Goal: Task Accomplishment & Management: Use online tool/utility

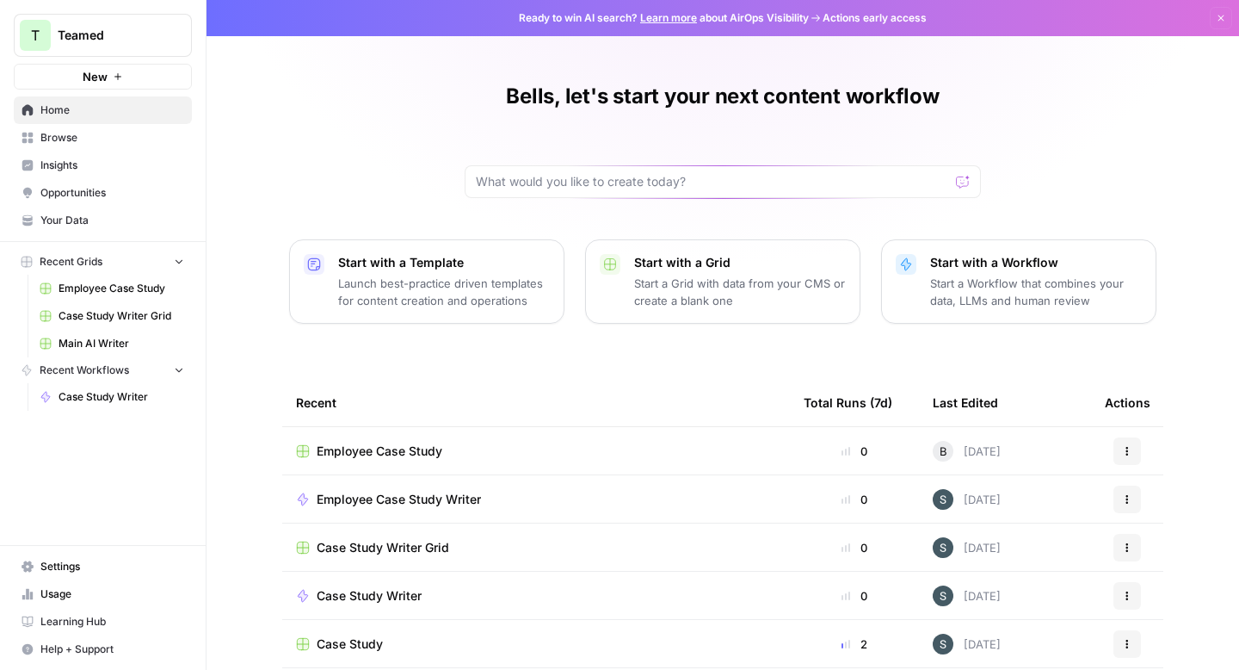
click at [410, 448] on span "Employee Case Study" at bounding box center [380, 450] width 126 height 17
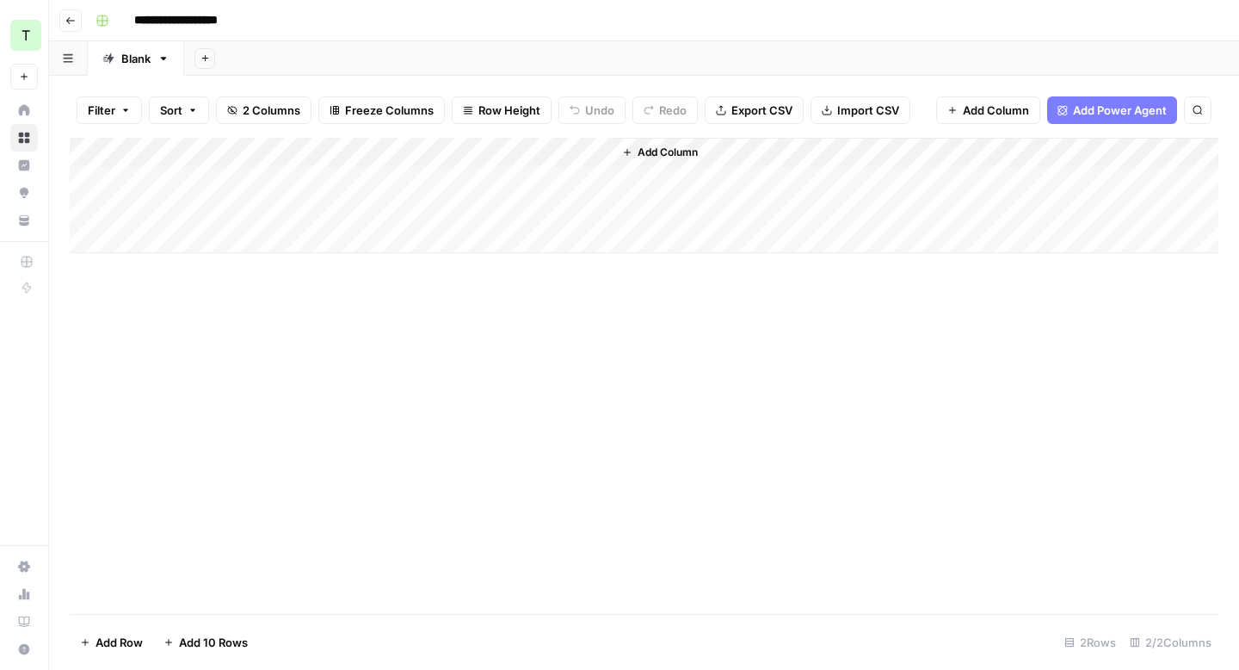
click at [269, 174] on div "Add Column" at bounding box center [644, 195] width 1149 height 115
type textarea "**********"
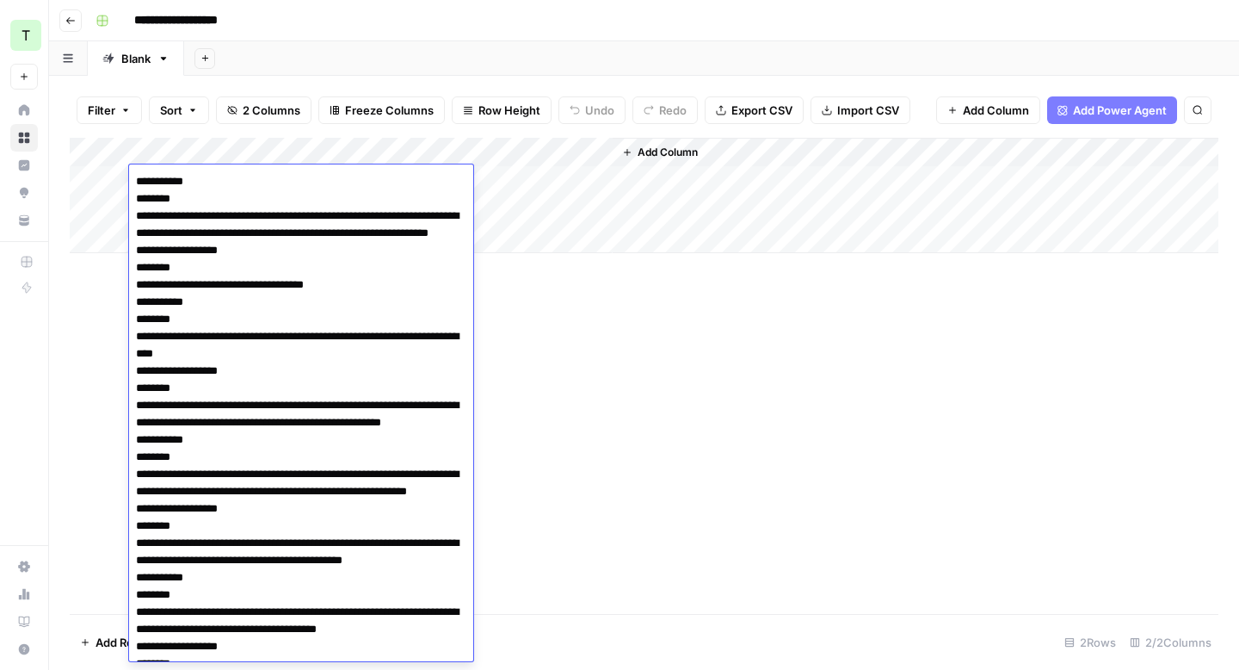
scroll to position [6464, 0]
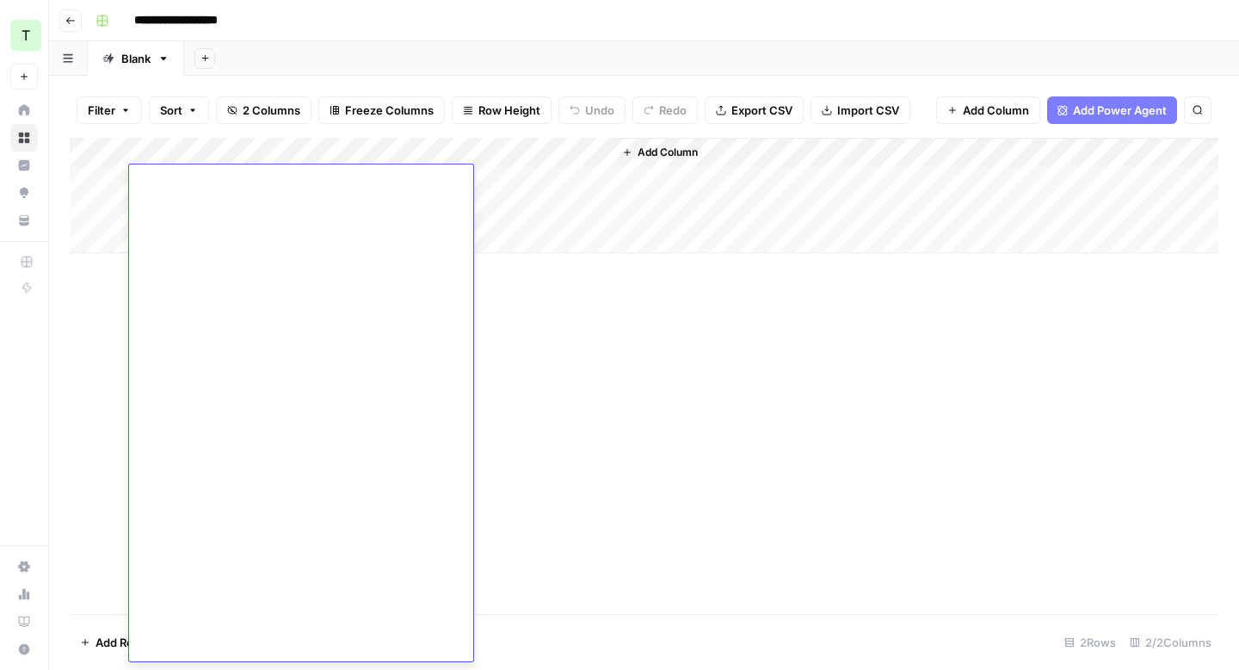
click at [621, 365] on div "Add Column" at bounding box center [644, 376] width 1149 height 476
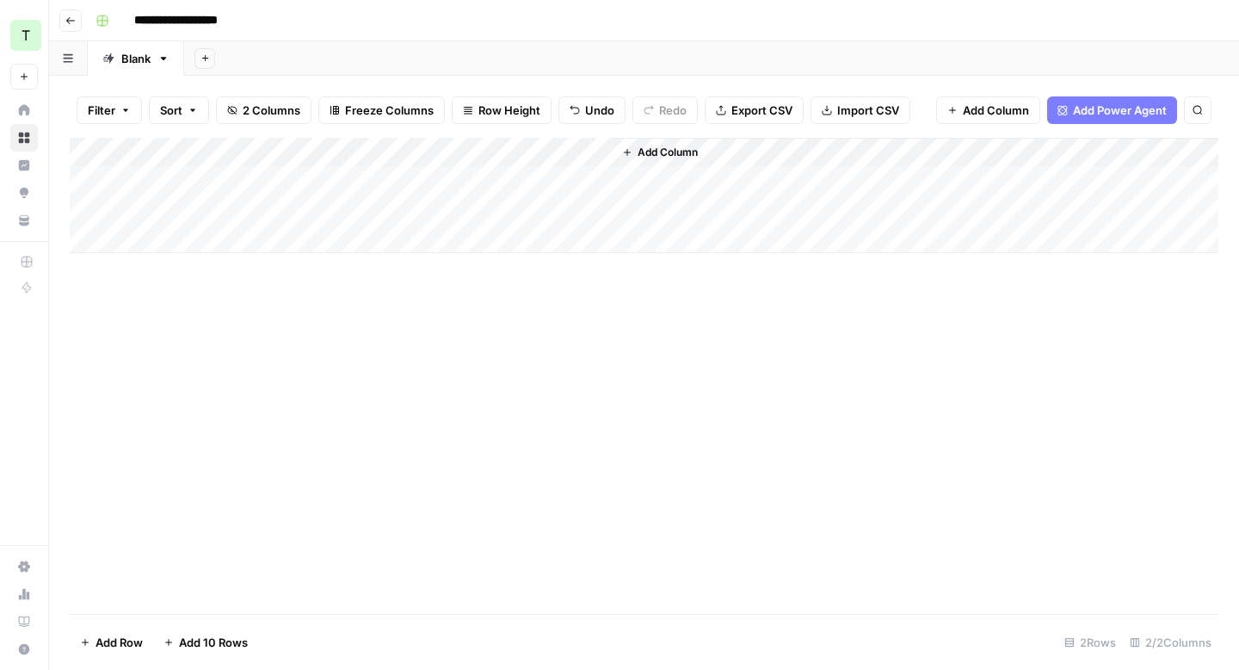
click at [403, 178] on div "Add Column" at bounding box center [644, 195] width 1149 height 115
click at [574, 151] on div "Add Column" at bounding box center [644, 195] width 1149 height 115
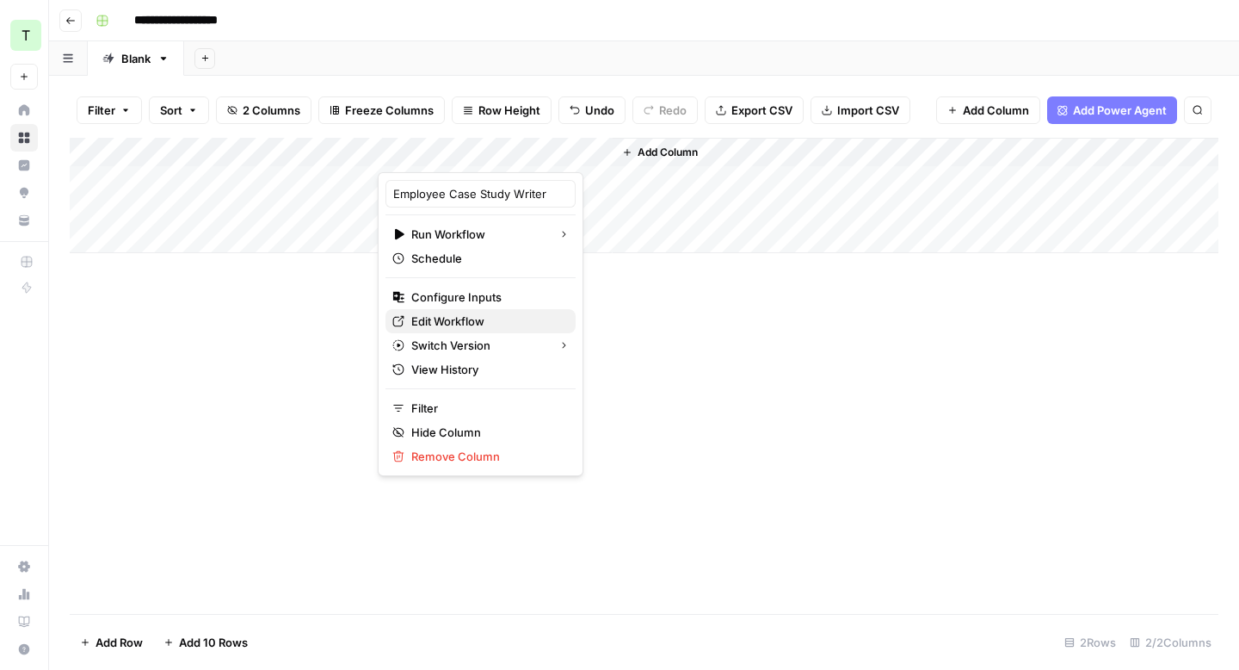
click at [468, 324] on span "Edit Workflow" at bounding box center [486, 320] width 151 height 17
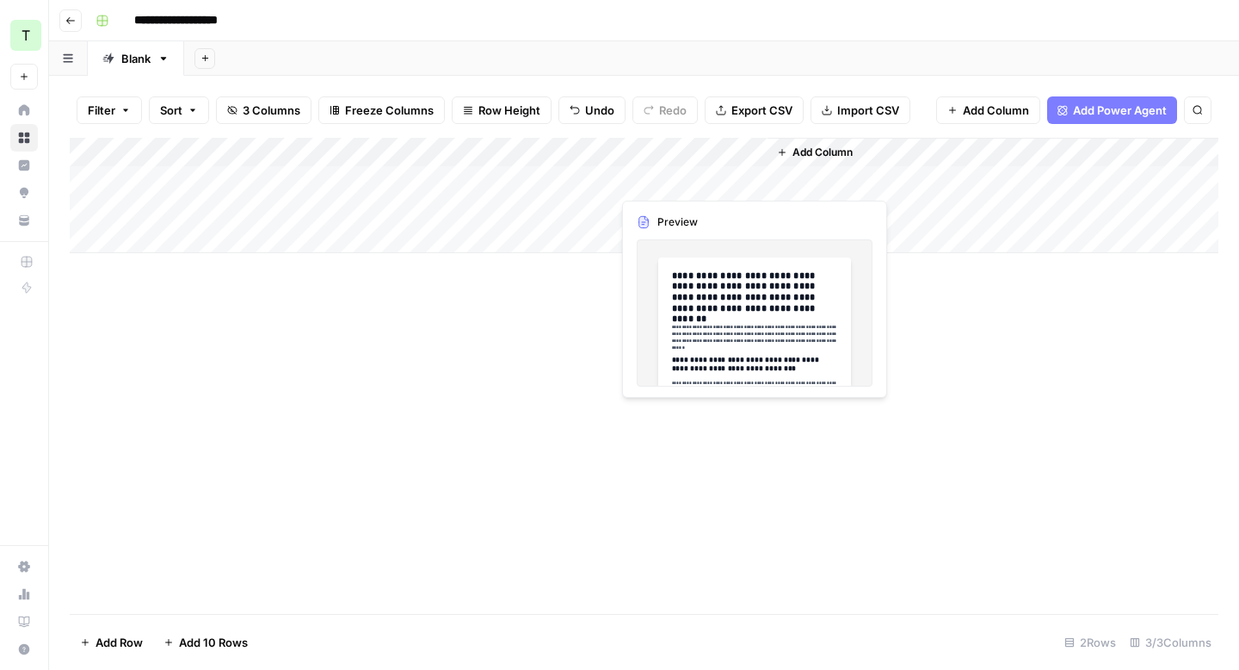
click at [658, 182] on div "Add Column" at bounding box center [644, 195] width 1149 height 115
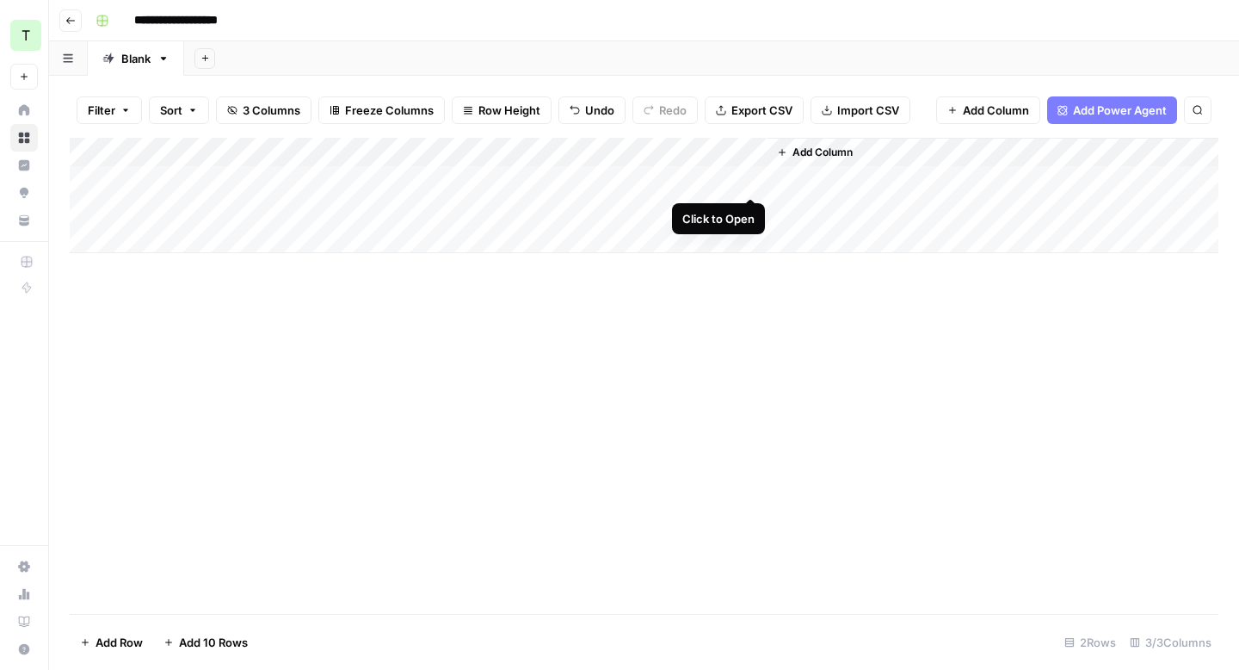
click at [749, 185] on div "Add Column" at bounding box center [644, 195] width 1149 height 115
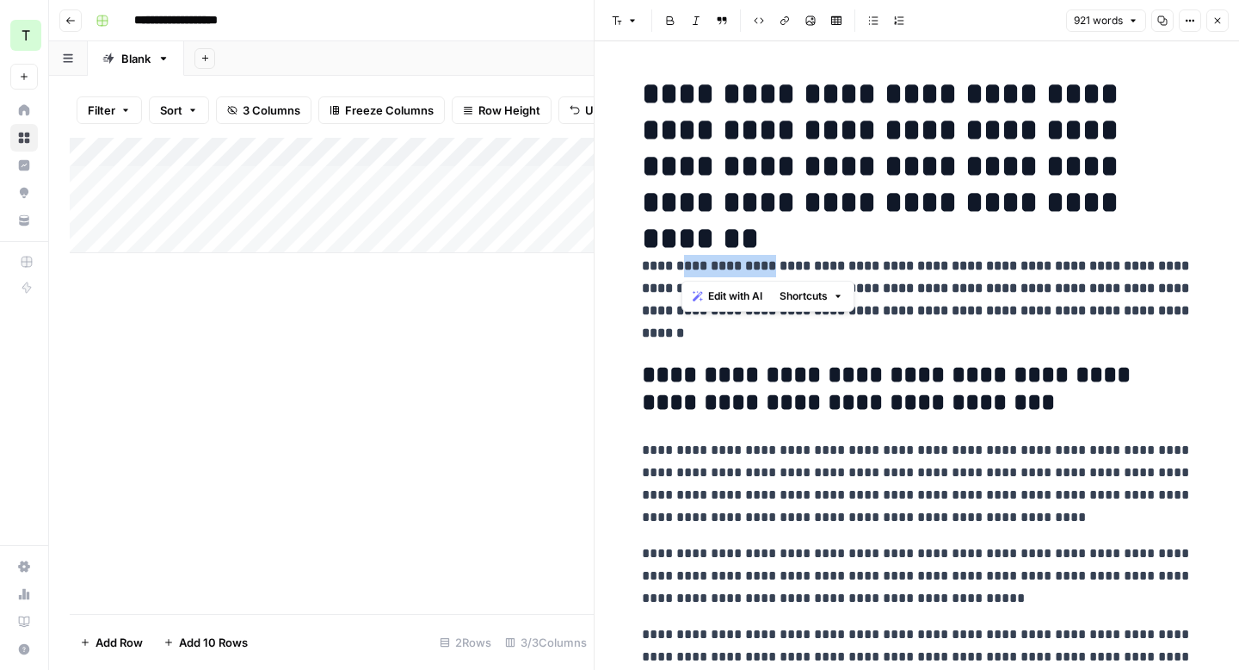
drag, startPoint x: 773, startPoint y: 269, endPoint x: 684, endPoint y: 266, distance: 88.7
click at [684, 266] on strong "**********" at bounding box center [917, 299] width 551 height 80
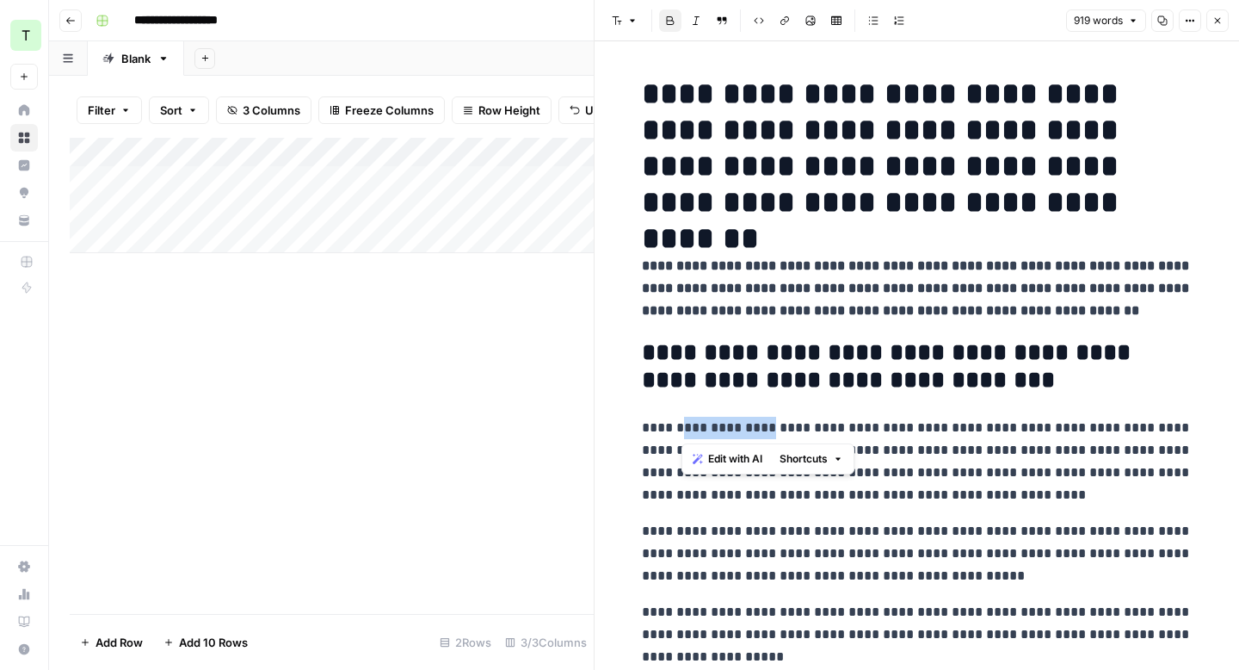
drag, startPoint x: 769, startPoint y: 430, endPoint x: 680, endPoint y: 425, distance: 88.8
click at [680, 425] on p "**********" at bounding box center [917, 462] width 551 height 90
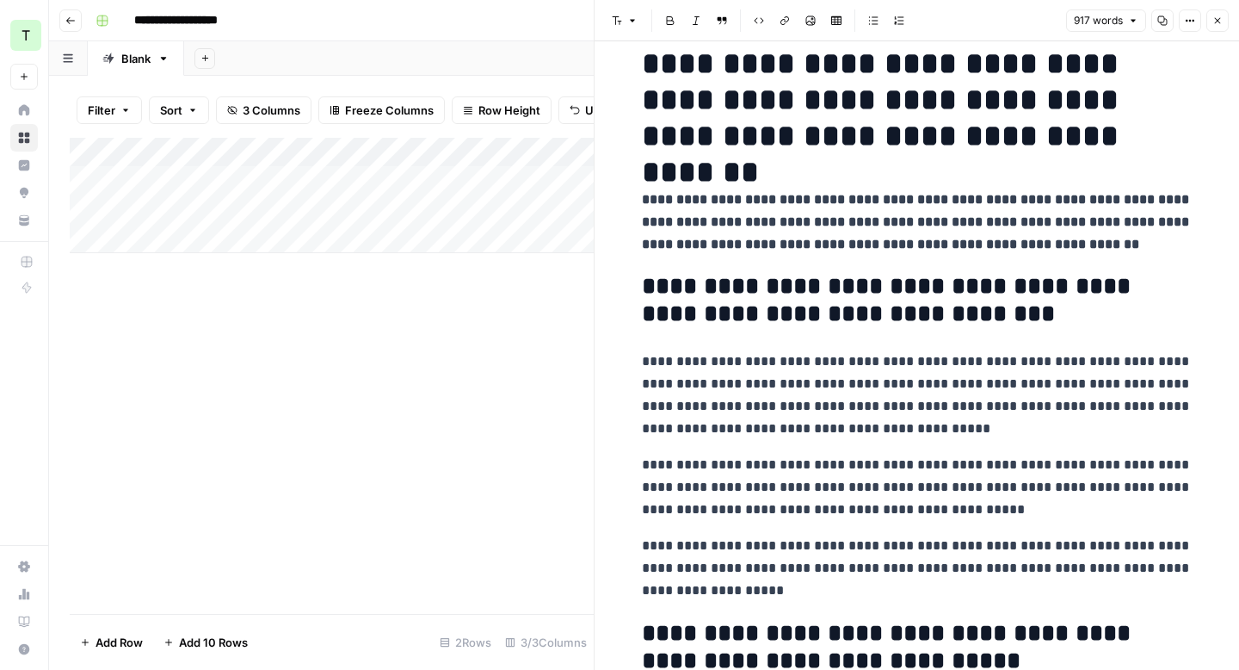
scroll to position [65, 0]
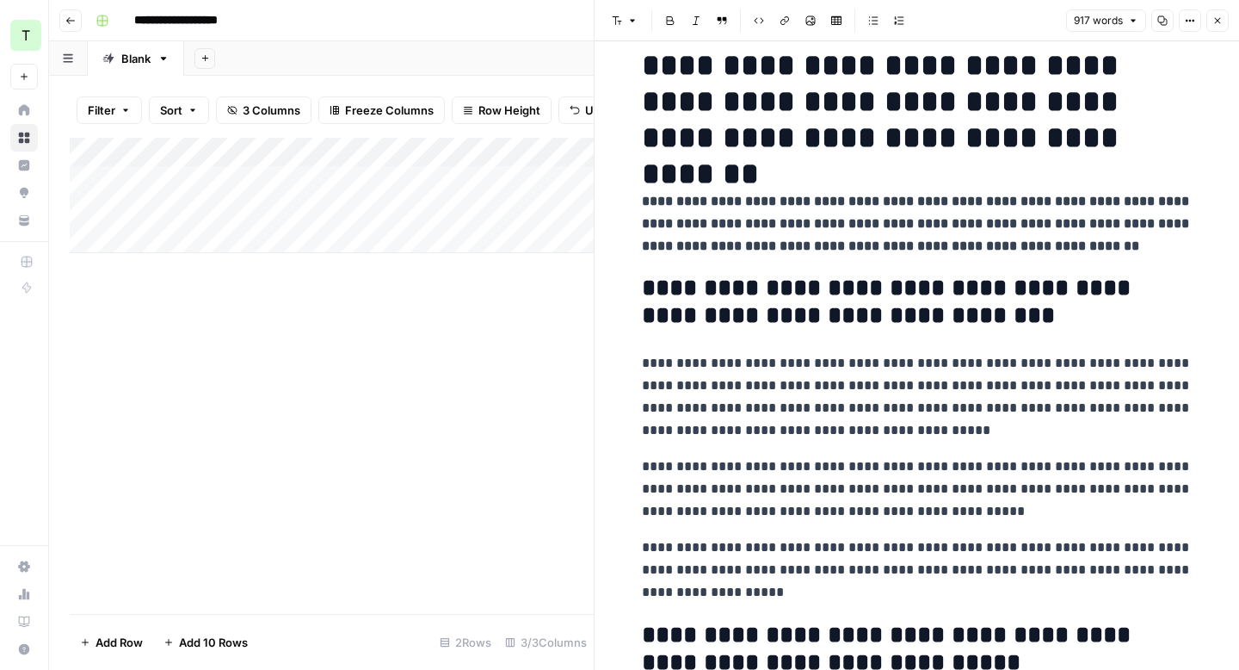
click at [781, 246] on strong "**********" at bounding box center [917, 224] width 551 height 58
click at [786, 252] on strong "**********" at bounding box center [917, 224] width 551 height 58
click at [1143, 550] on p "**********" at bounding box center [917, 569] width 551 height 67
click at [724, 598] on p "**********" at bounding box center [917, 569] width 551 height 67
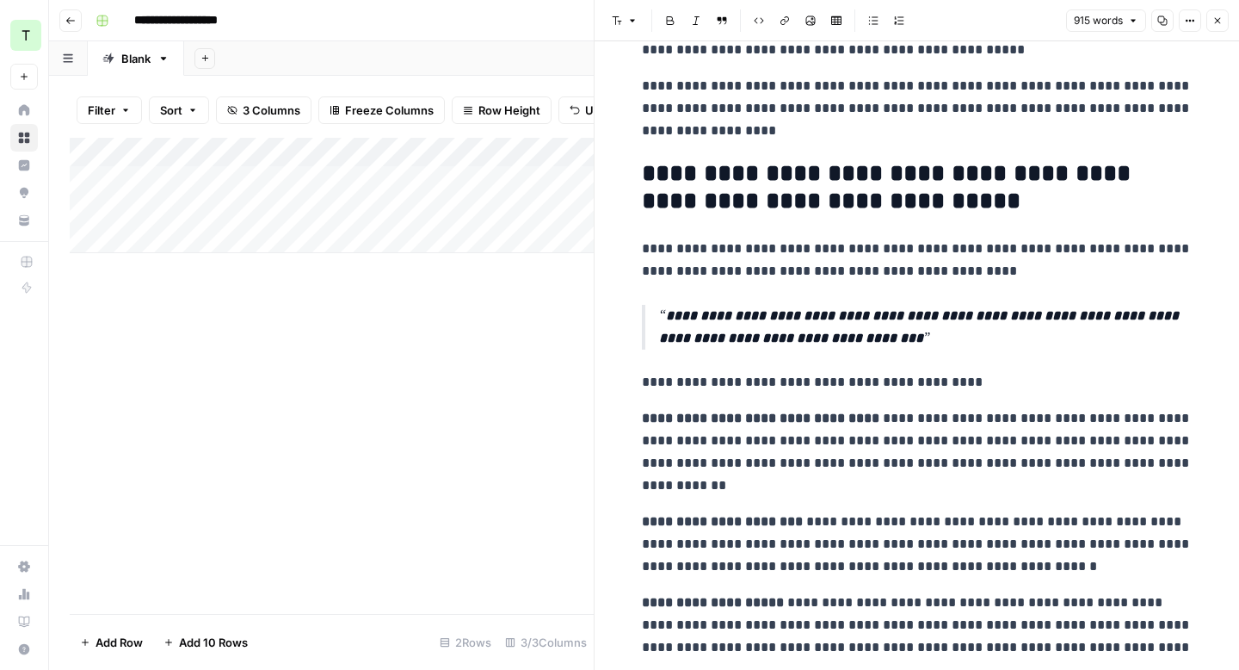
scroll to position [536, 0]
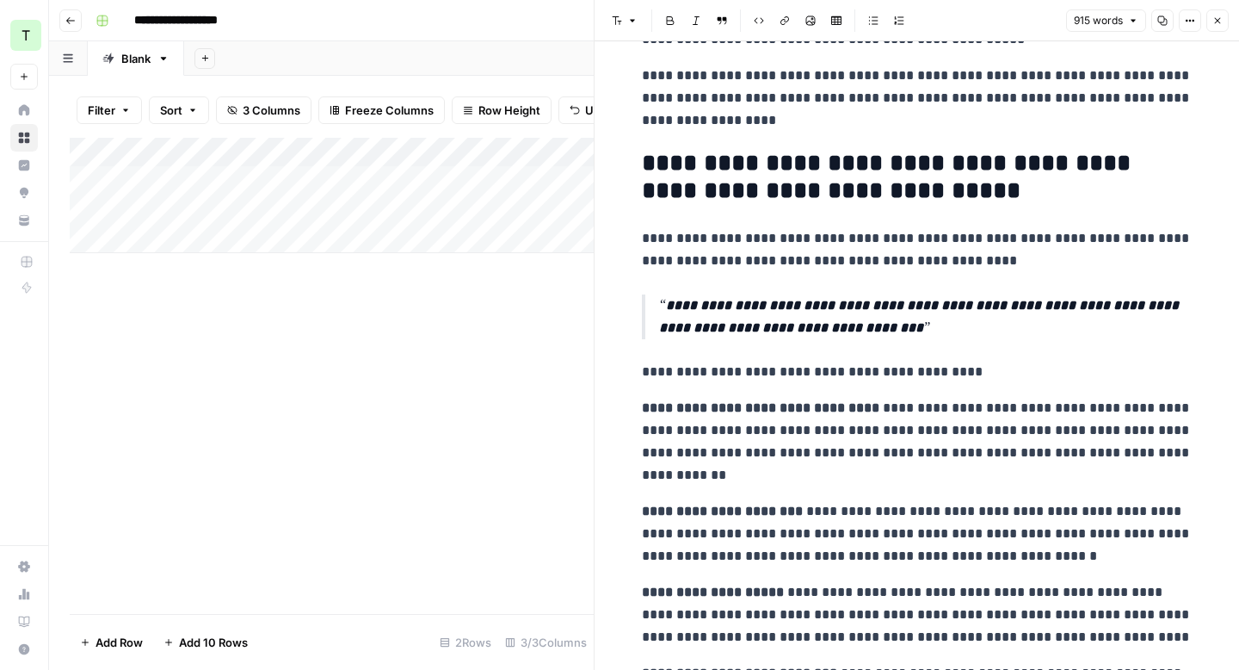
click at [816, 455] on p "**********" at bounding box center [917, 442] width 551 height 90
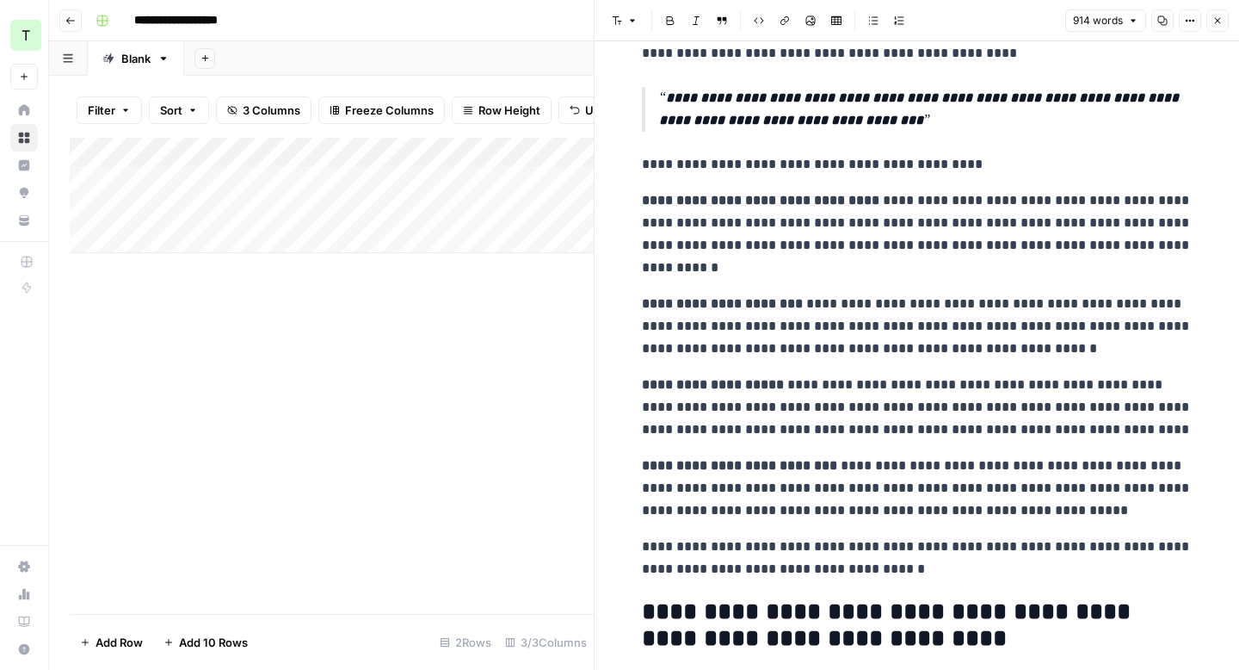
scroll to position [750, 0]
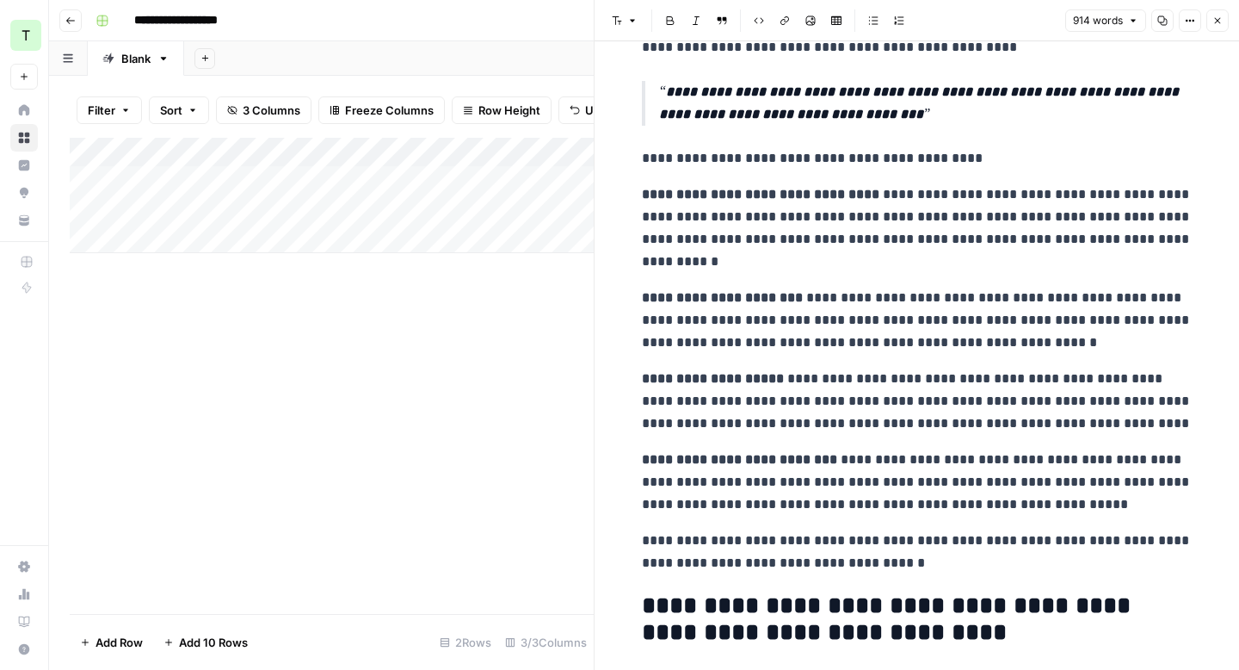
click at [973, 545] on p "**********" at bounding box center [917, 551] width 551 height 45
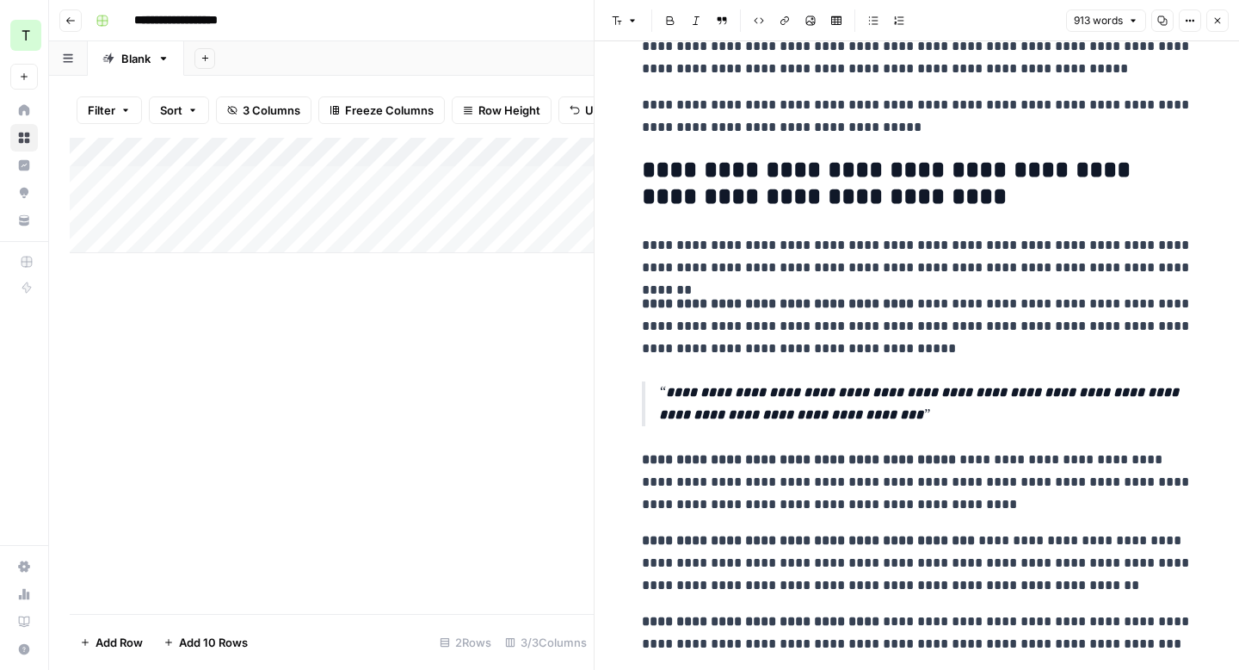
scroll to position [1200, 0]
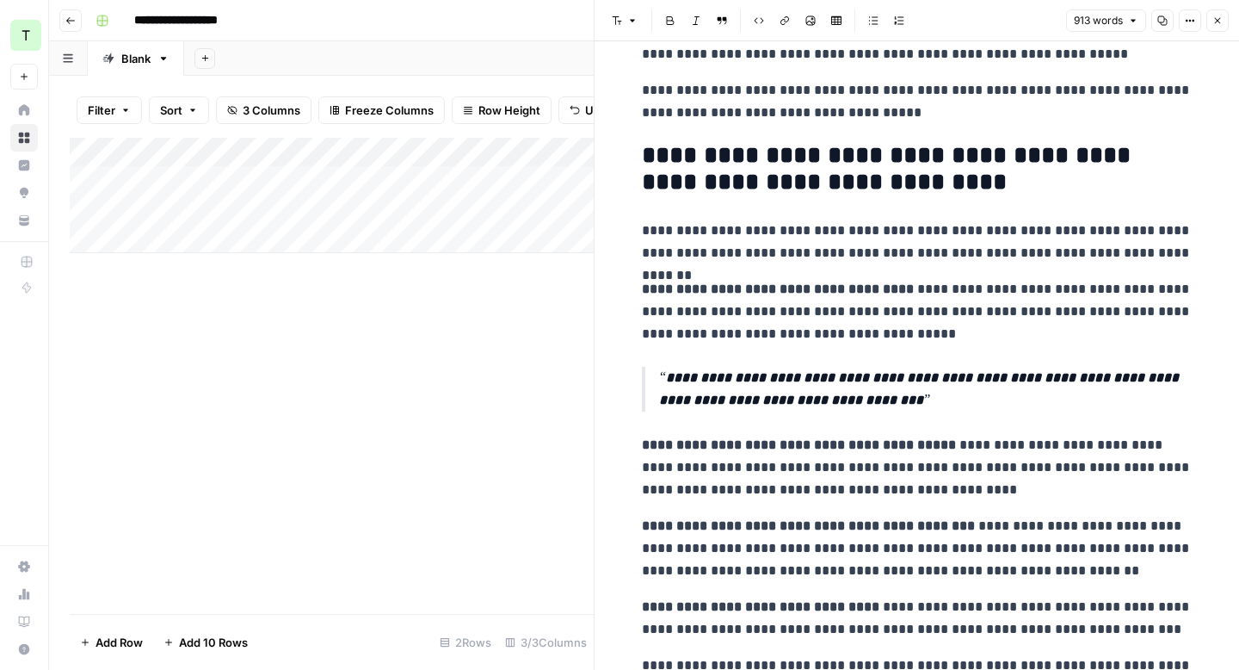
click at [1223, 24] on button "Close" at bounding box center [1218, 20] width 22 height 22
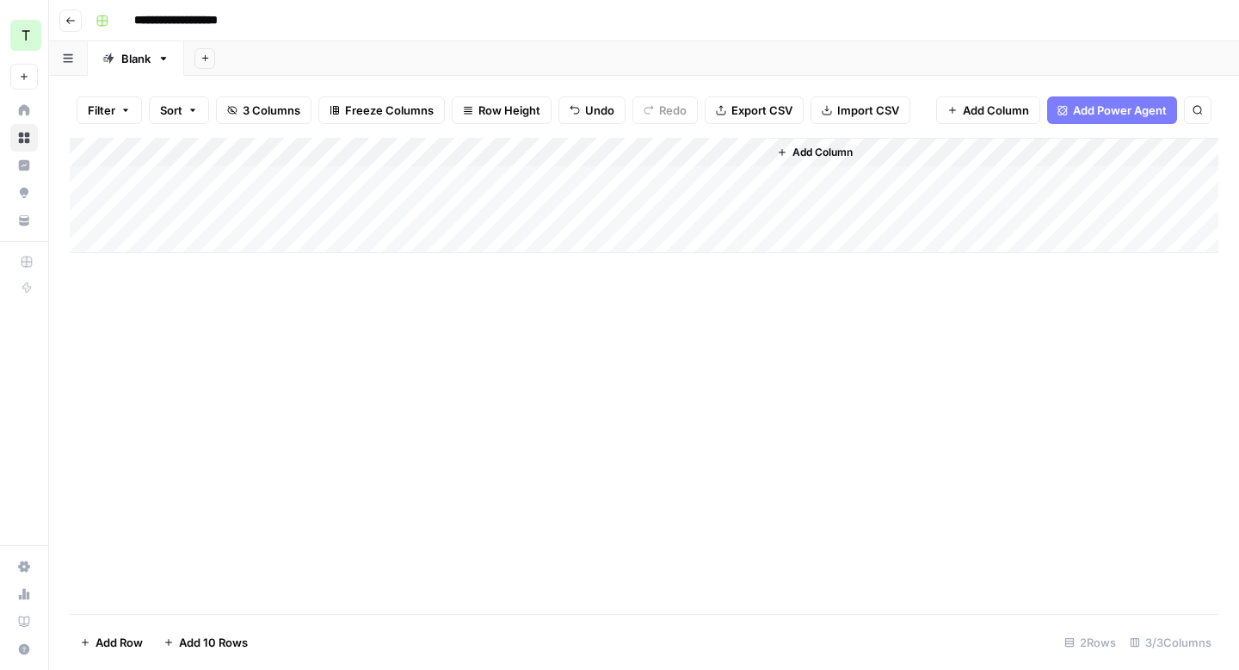
click at [1002, 114] on span "Add Column" at bounding box center [996, 110] width 66 height 17
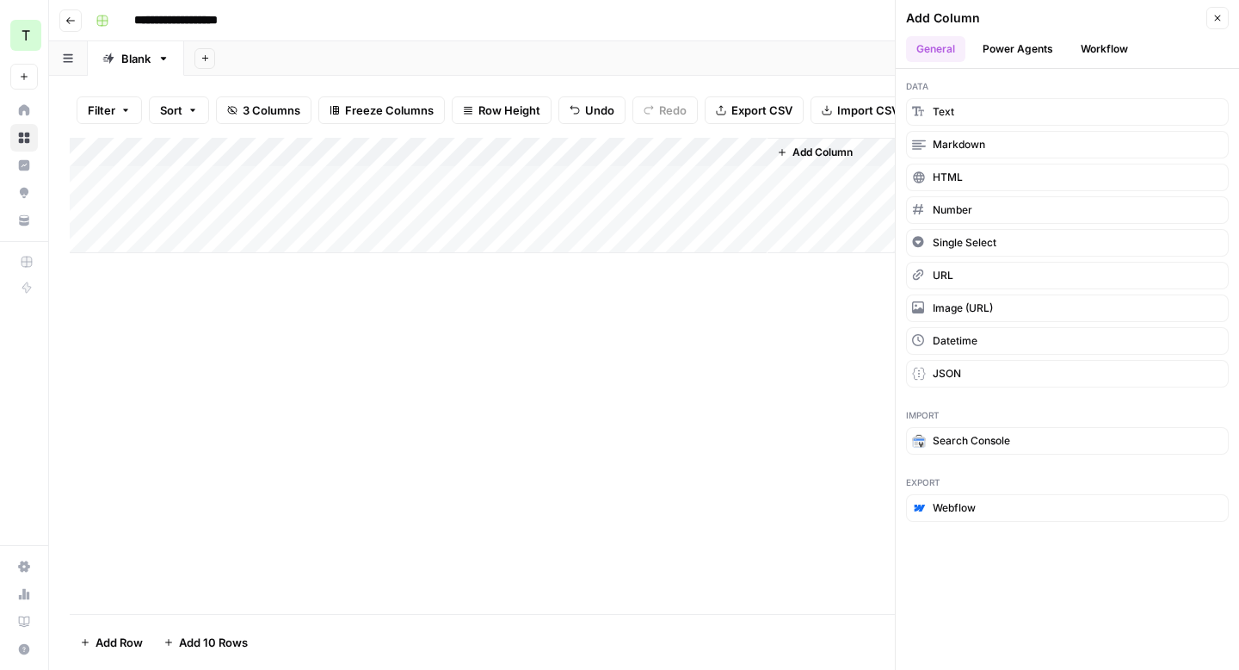
click at [1106, 42] on button "Workflow" at bounding box center [1105, 49] width 68 height 26
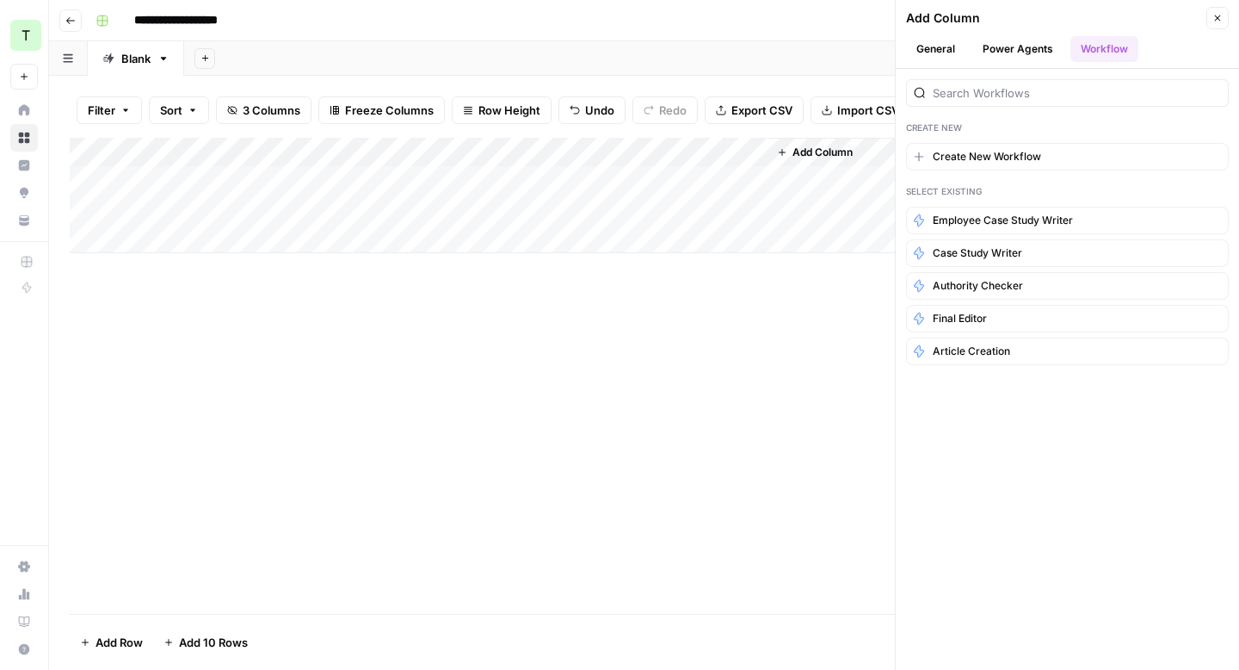
click at [766, 330] on div "Add Column" at bounding box center [644, 376] width 1149 height 476
click at [454, 178] on div "Add Column" at bounding box center [644, 195] width 1149 height 115
click at [574, 156] on div "Add Column" at bounding box center [644, 195] width 1149 height 115
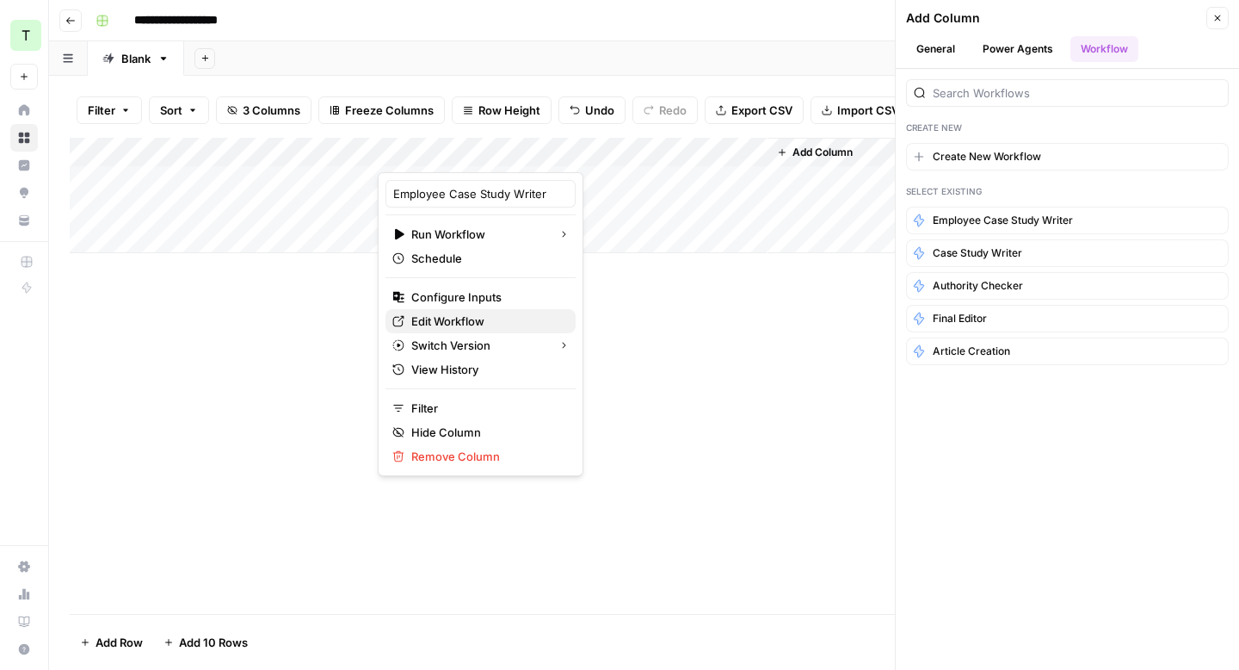
click at [461, 315] on span "Edit Workflow" at bounding box center [486, 320] width 151 height 17
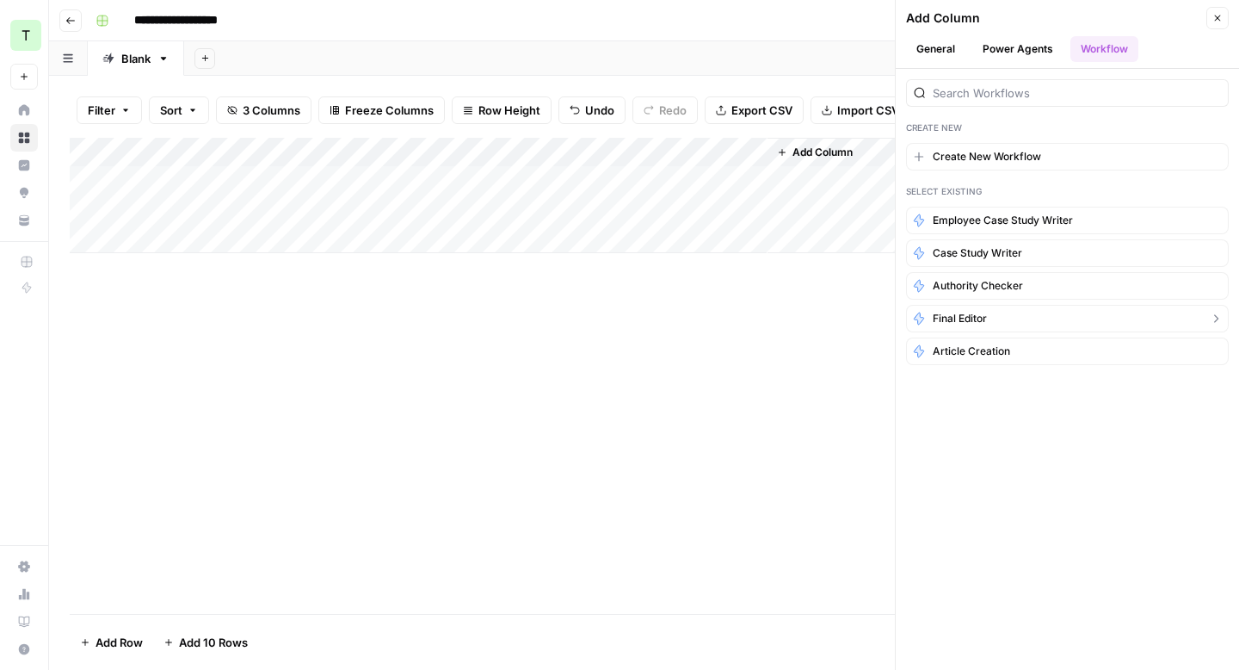
click at [967, 309] on button "Final editor" at bounding box center [1067, 319] width 323 height 28
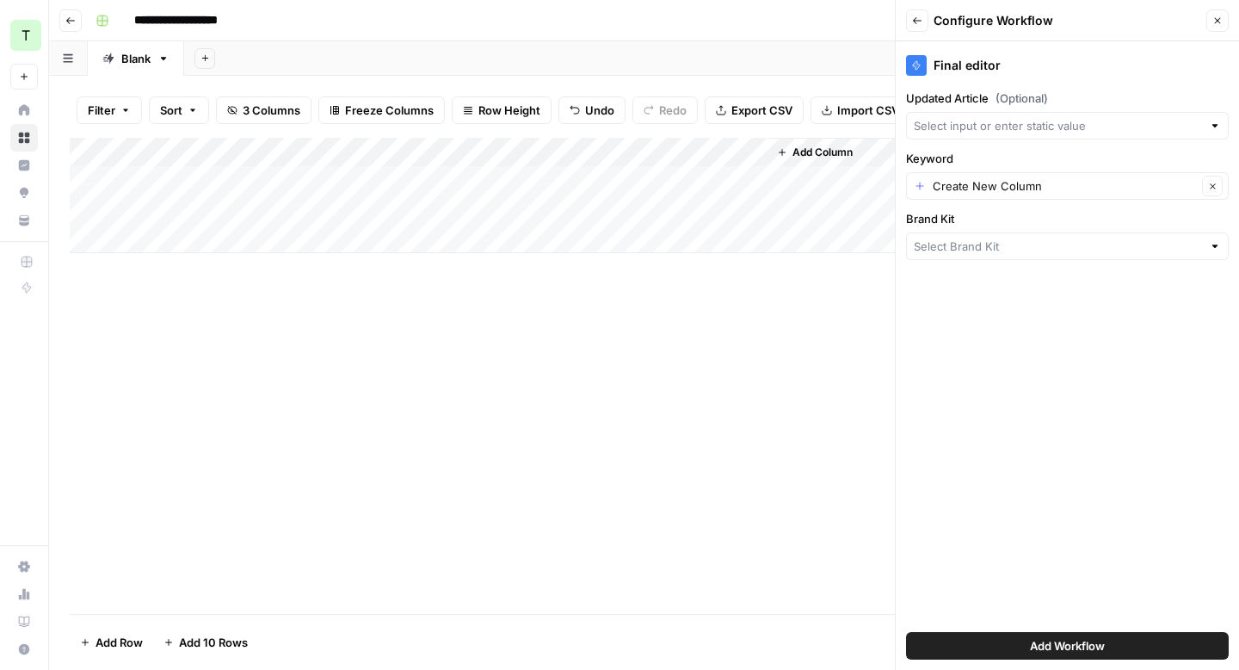
type input "Teamed"
click at [1048, 125] on input "Updated Article (Optional)" at bounding box center [1058, 125] width 288 height 17
click at [873, 231] on div "Add Column" at bounding box center [993, 195] width 451 height 115
click at [992, 191] on input "Keyword" at bounding box center [1065, 185] width 264 height 17
type input "Create New Column"
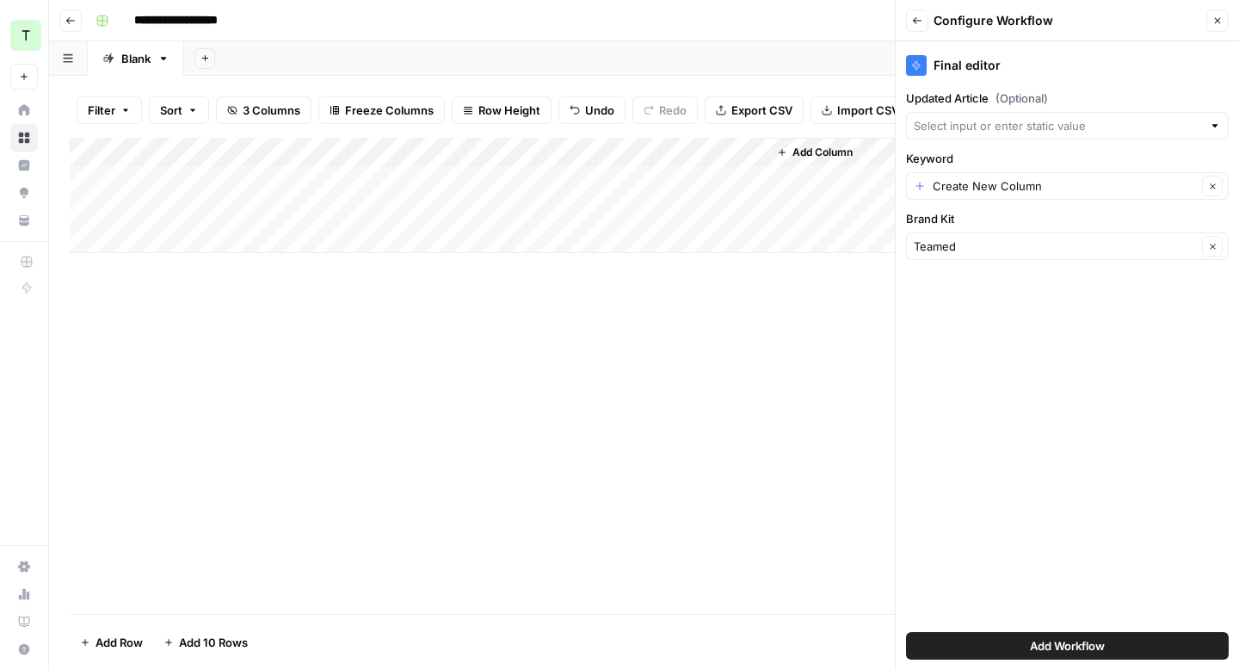
click at [700, 296] on div "Add Column" at bounding box center [644, 376] width 1149 height 476
click at [1063, 646] on span "Add Workflow" at bounding box center [1067, 645] width 75 height 17
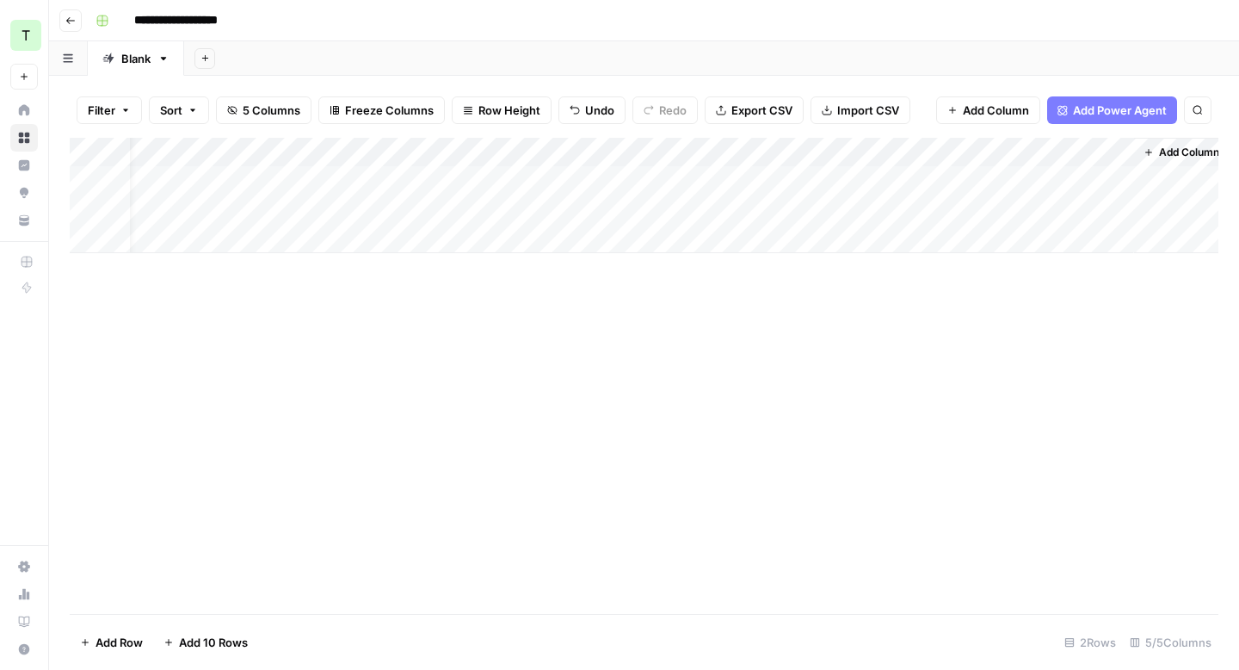
scroll to position [0, 47]
click at [1042, 182] on div "Add Column" at bounding box center [644, 195] width 1149 height 115
click at [1214, 601] on icon "close" at bounding box center [1214, 601] width 9 height 9
click at [860, 178] on div "Add Column" at bounding box center [644, 195] width 1149 height 115
click at [948, 151] on div "Add Column" at bounding box center [644, 195] width 1149 height 115
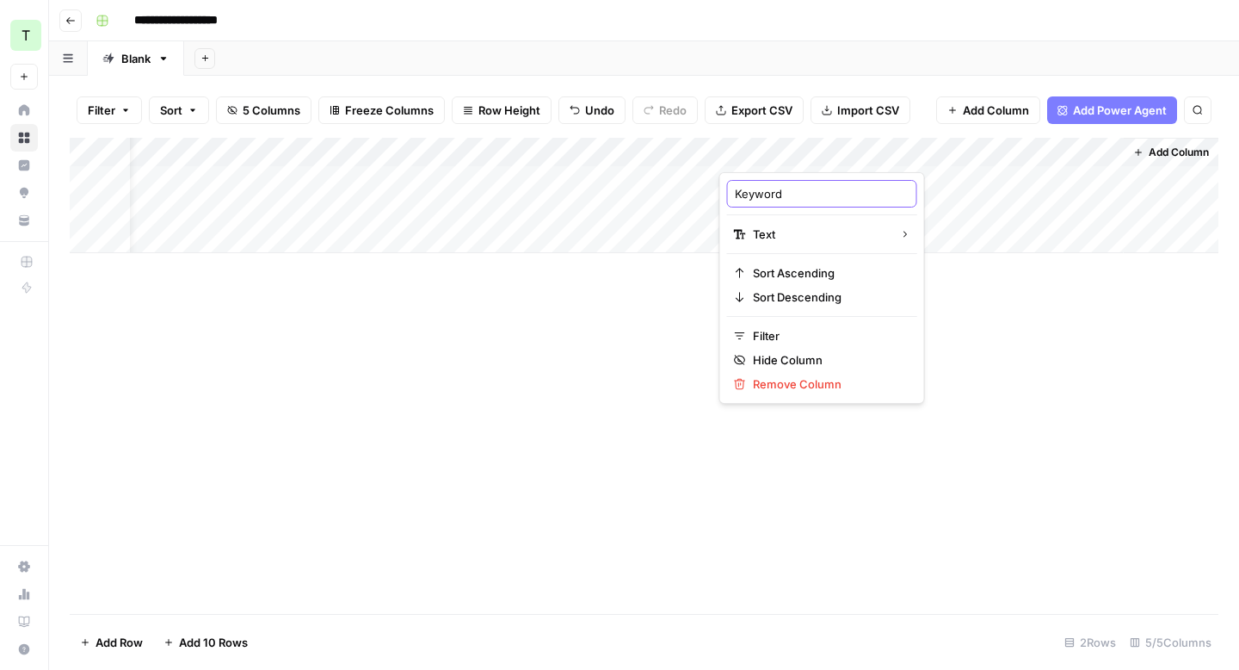
click at [806, 194] on input "Keyword" at bounding box center [822, 193] width 175 height 17
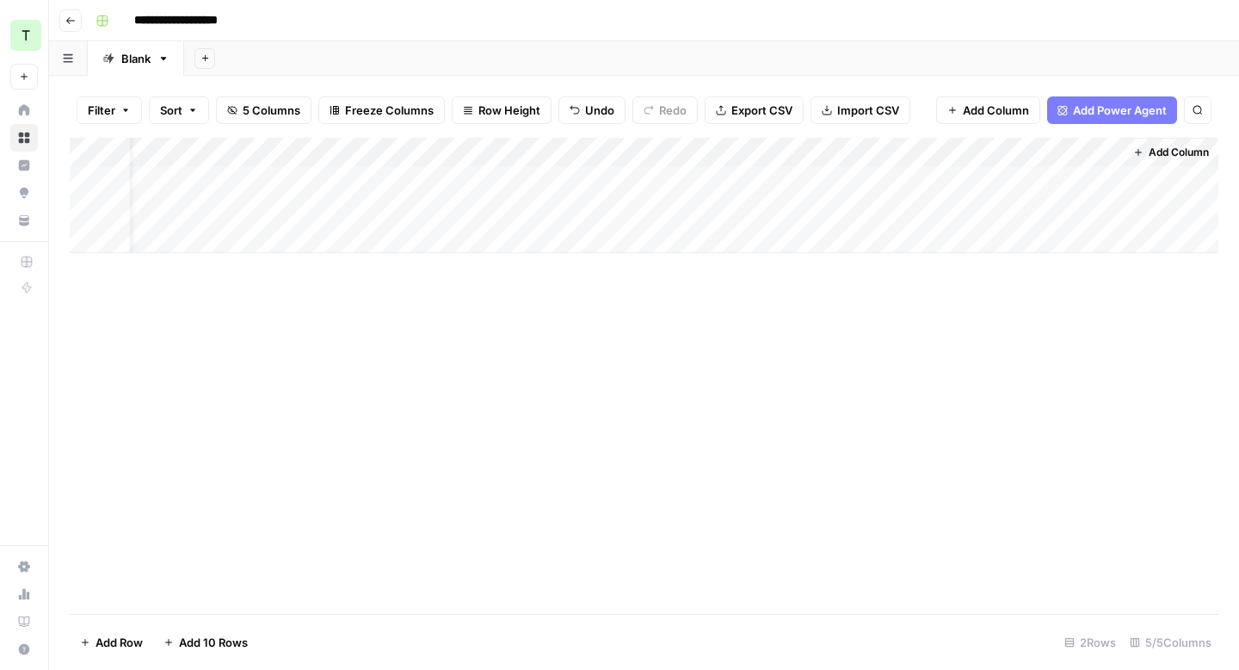
click at [922, 268] on div "Add Column" at bounding box center [644, 376] width 1149 height 476
click at [899, 171] on div "Add Column" at bounding box center [644, 195] width 1149 height 115
click at [911, 182] on div "Add Column" at bounding box center [644, 195] width 1149 height 115
click at [411, 182] on div "Add Column" at bounding box center [644, 195] width 1149 height 115
click at [527, 180] on div "Add Column" at bounding box center [644, 195] width 1149 height 115
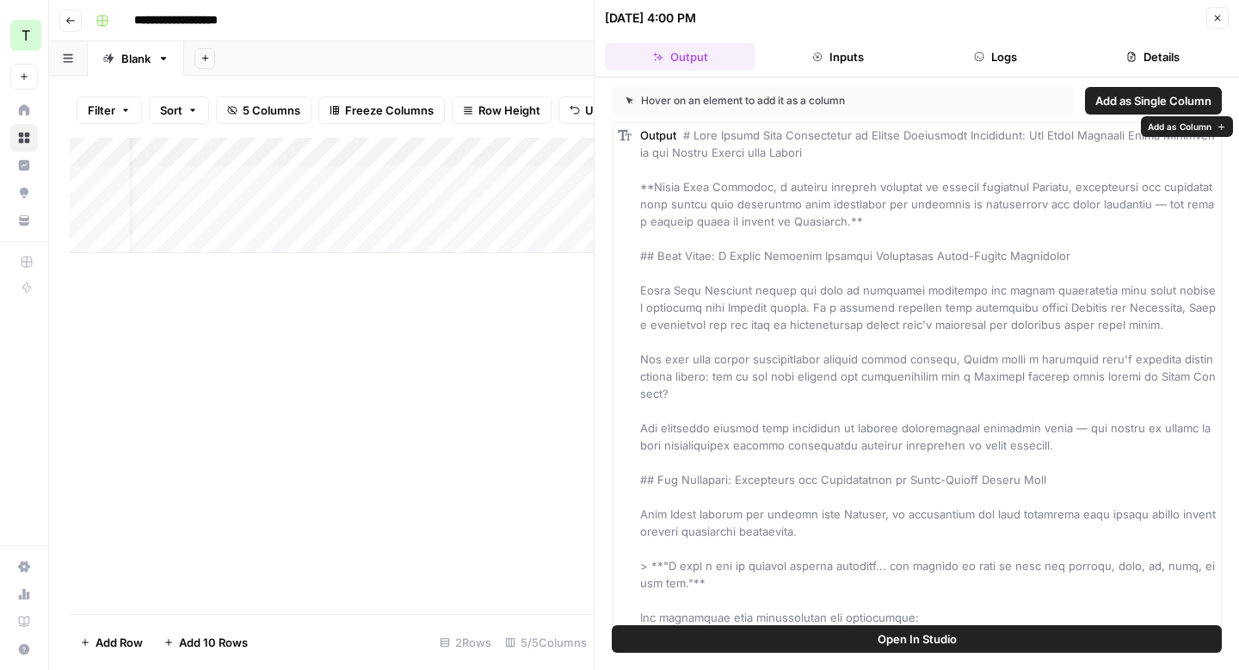
scroll to position [16, 0]
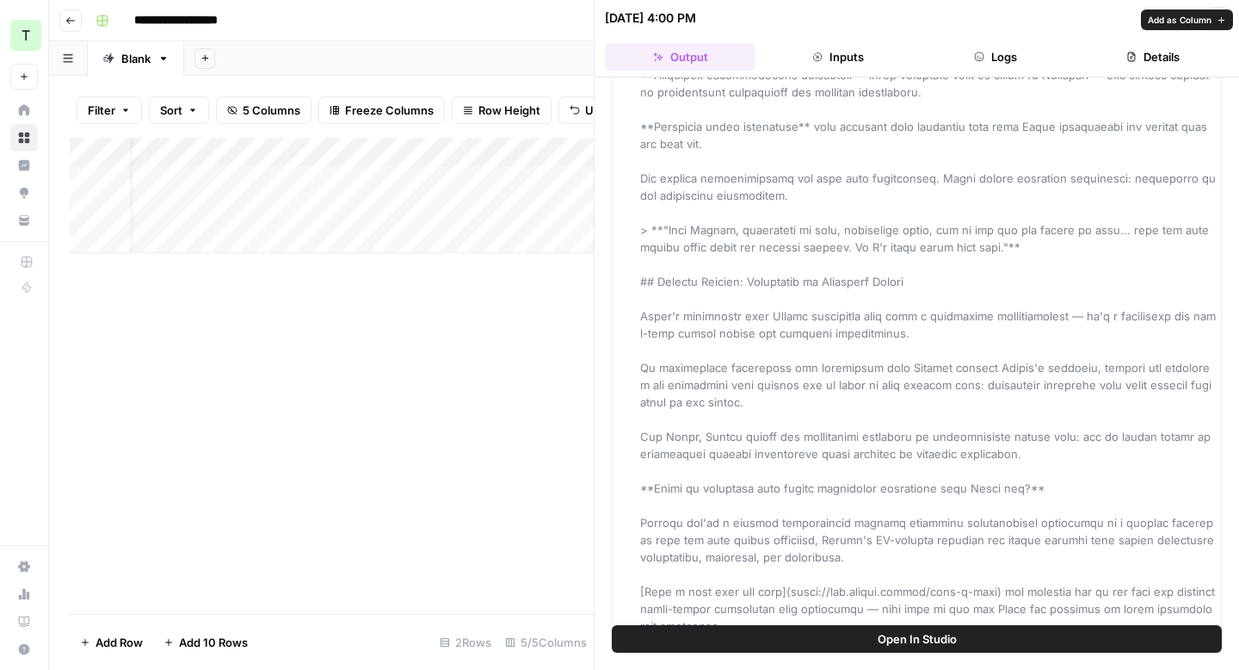
scroll to position [1666, 0]
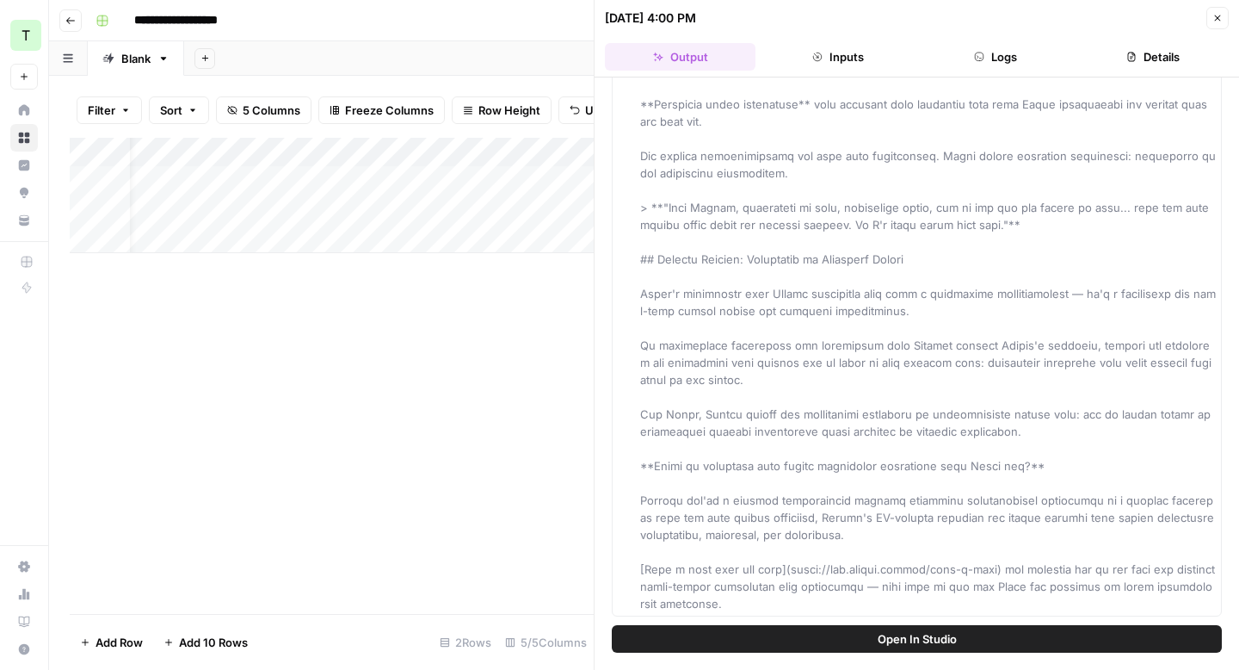
click at [464, 322] on div "Add Column" at bounding box center [332, 376] width 524 height 476
click at [1127, 61] on icon "button" at bounding box center [1132, 57] width 10 height 10
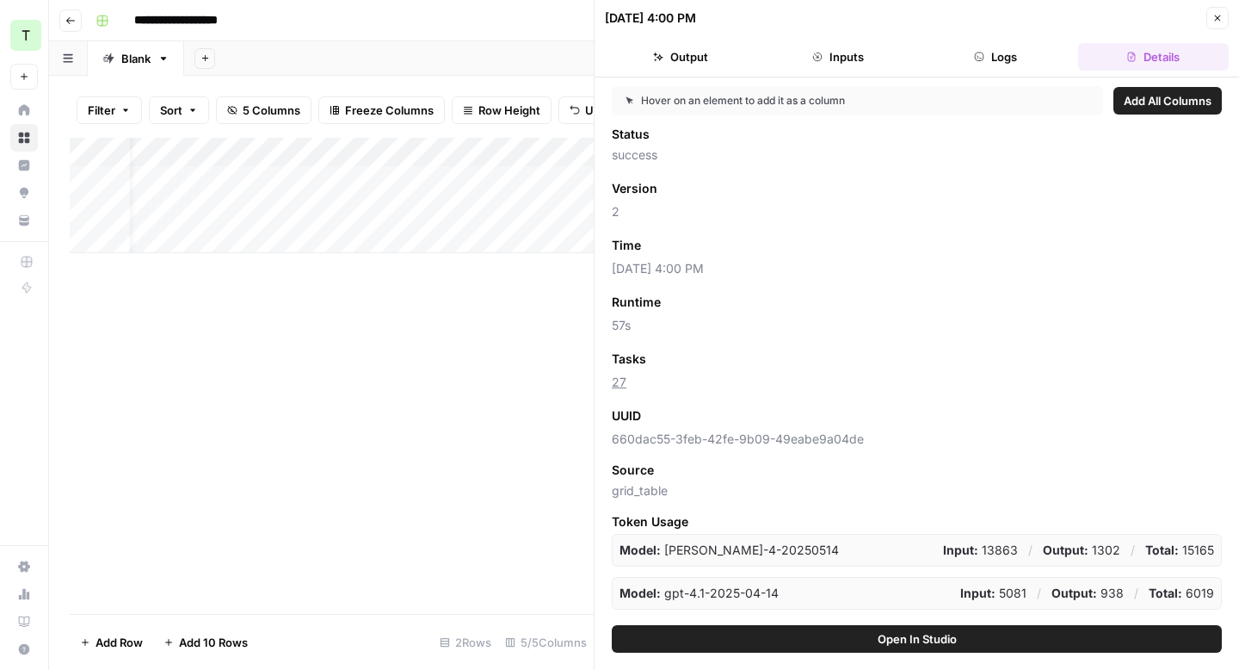
click at [982, 66] on button "Logs" at bounding box center [996, 57] width 151 height 28
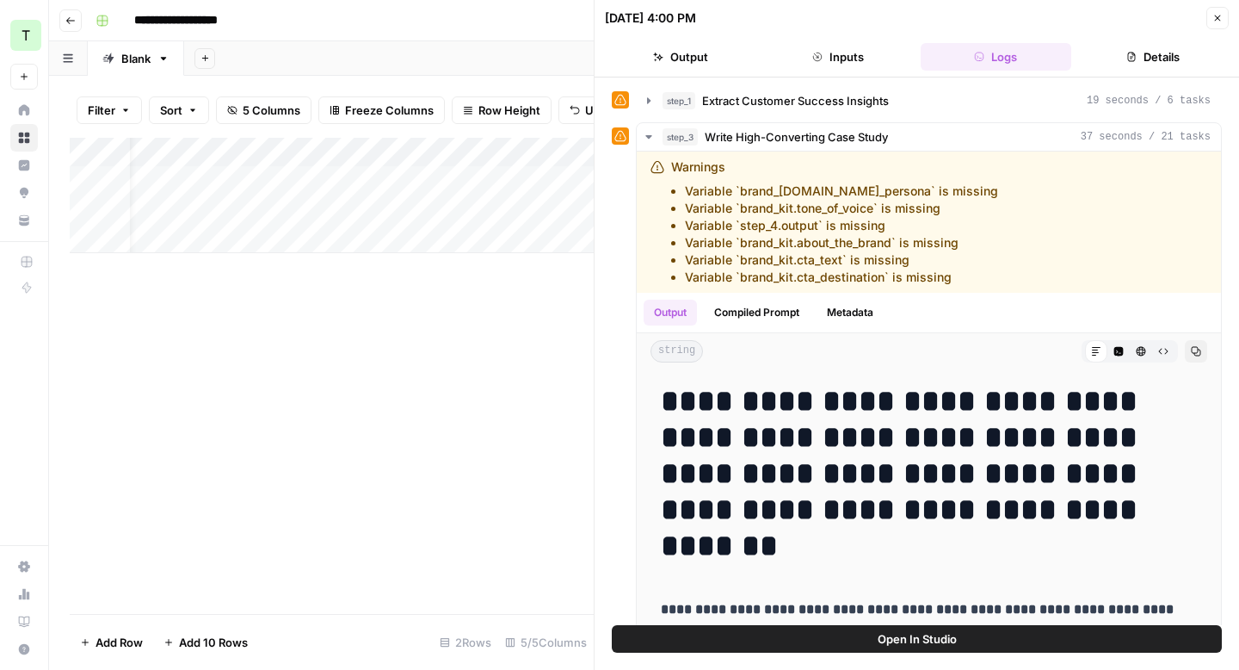
click at [841, 53] on button "Inputs" at bounding box center [838, 57] width 151 height 28
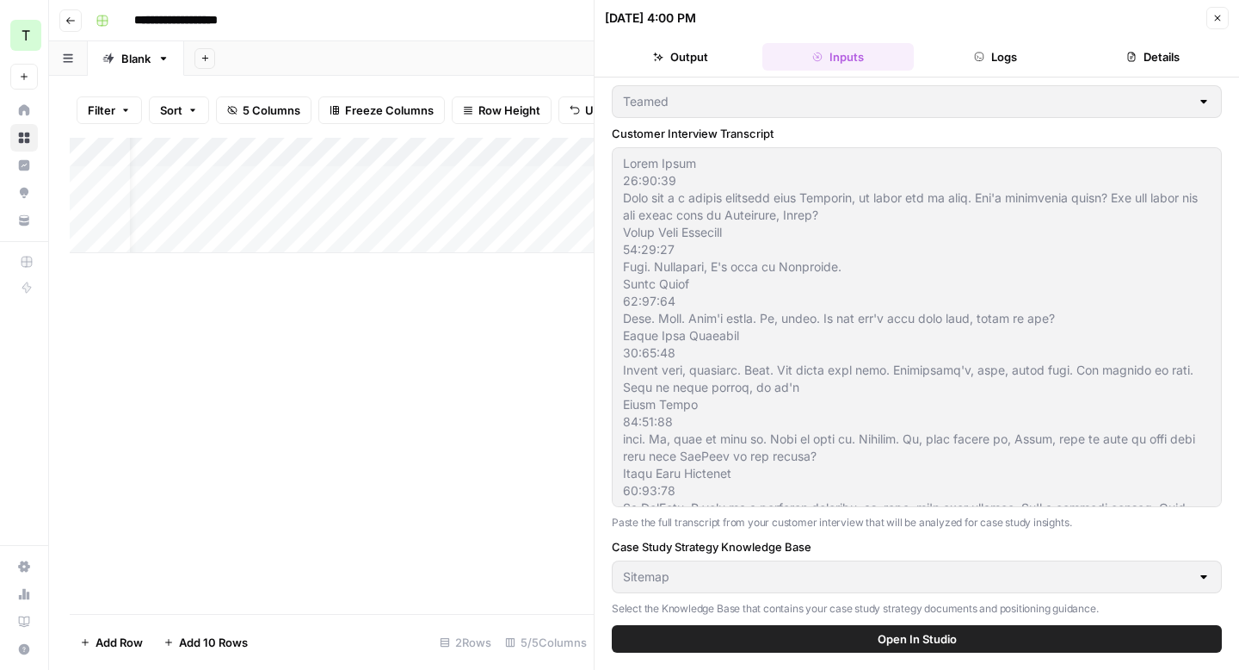
click at [694, 59] on button "Output" at bounding box center [680, 57] width 151 height 28
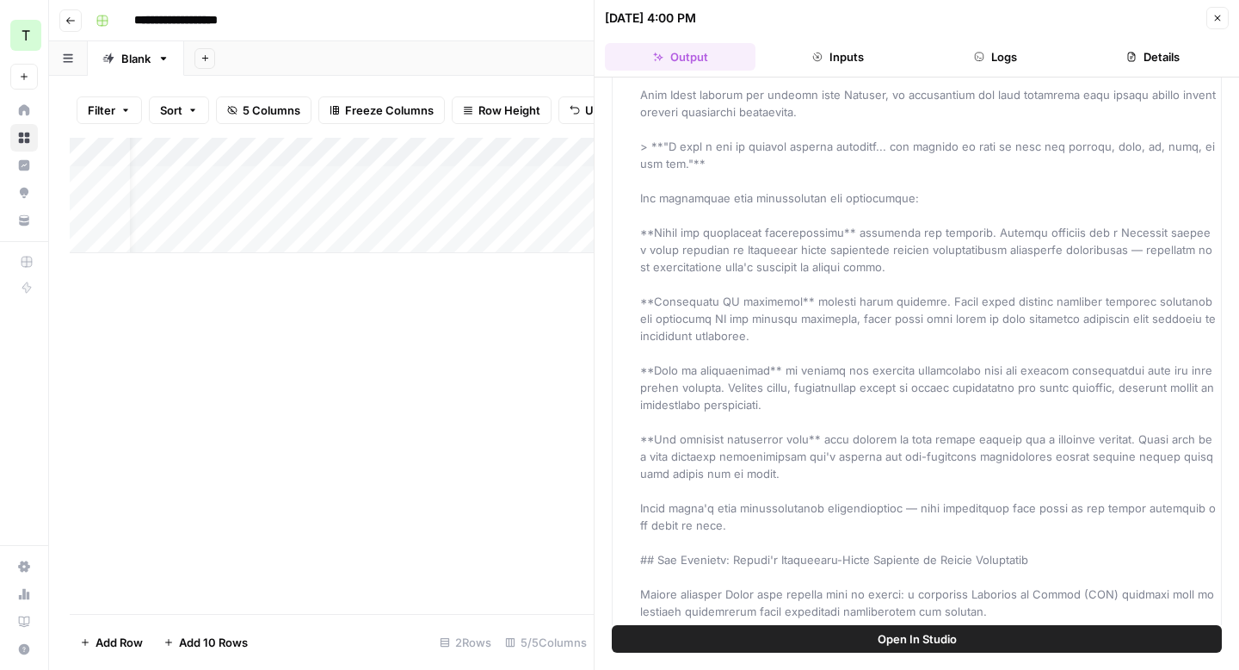
click at [1217, 26] on button "Close" at bounding box center [1218, 18] width 22 height 22
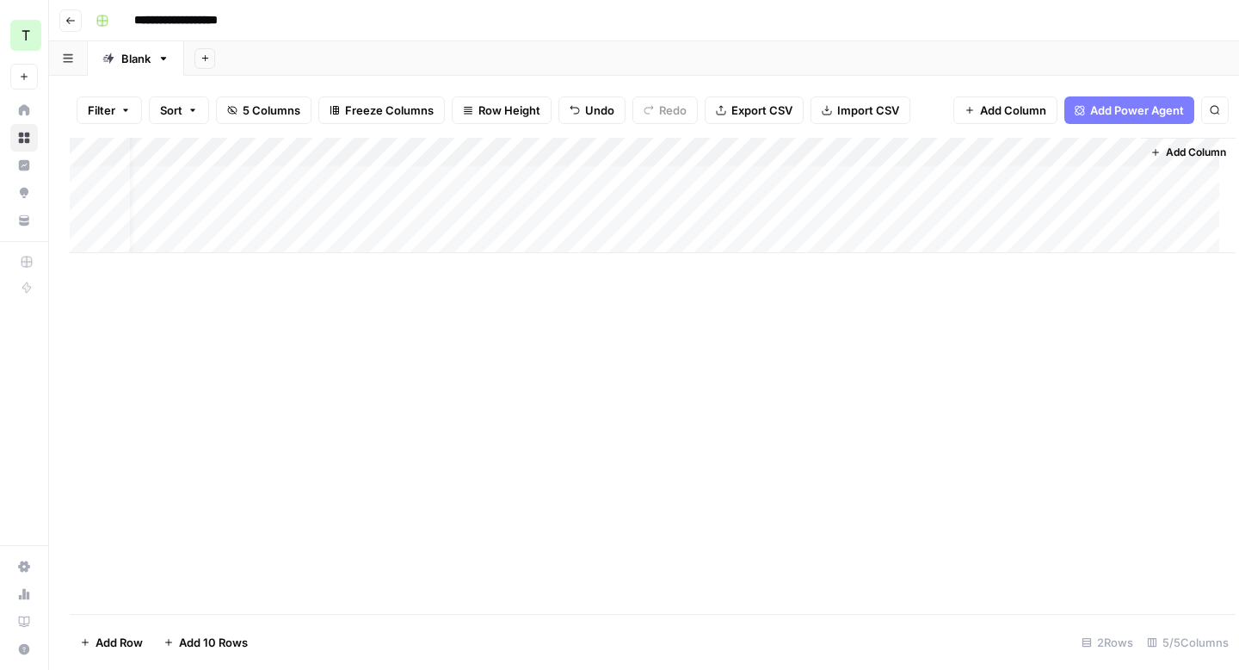
scroll to position [0, 27]
click at [667, 182] on div "Add Column" at bounding box center [644, 195] width 1149 height 115
click at [695, 181] on div "Add Column" at bounding box center [644, 195] width 1149 height 115
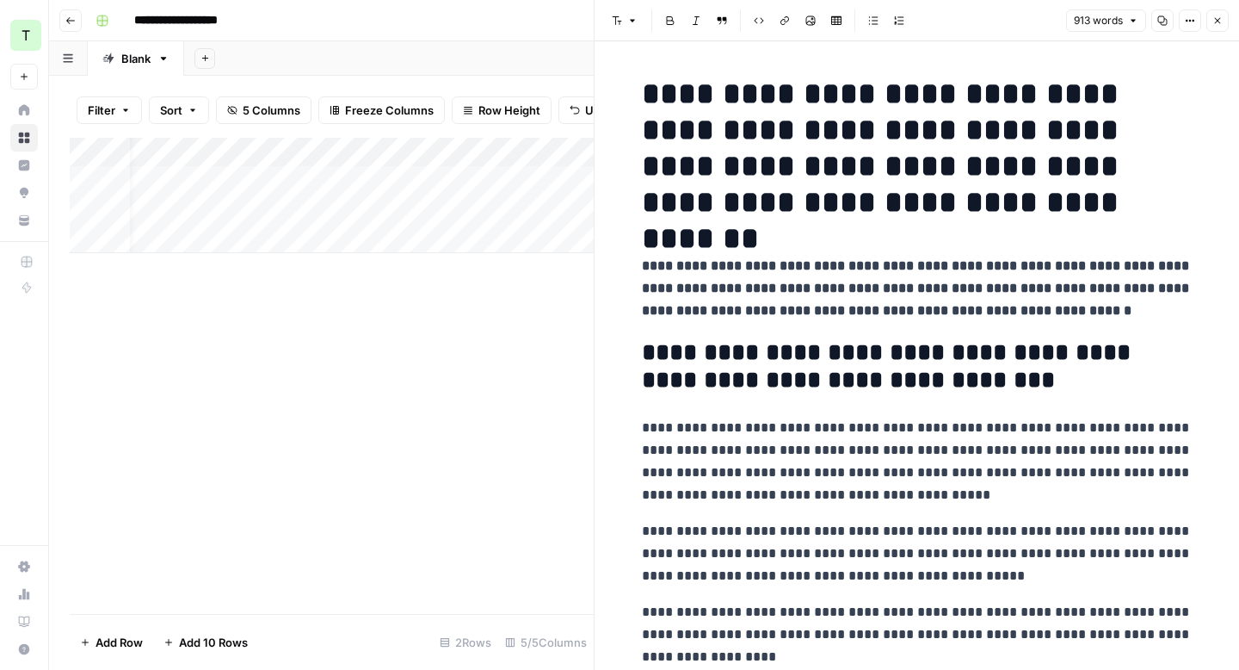
click at [1131, 20] on icon "button" at bounding box center [1133, 20] width 10 height 10
click at [1195, 20] on icon "button" at bounding box center [1190, 20] width 10 height 10
click at [1219, 19] on icon "button" at bounding box center [1218, 21] width 6 height 6
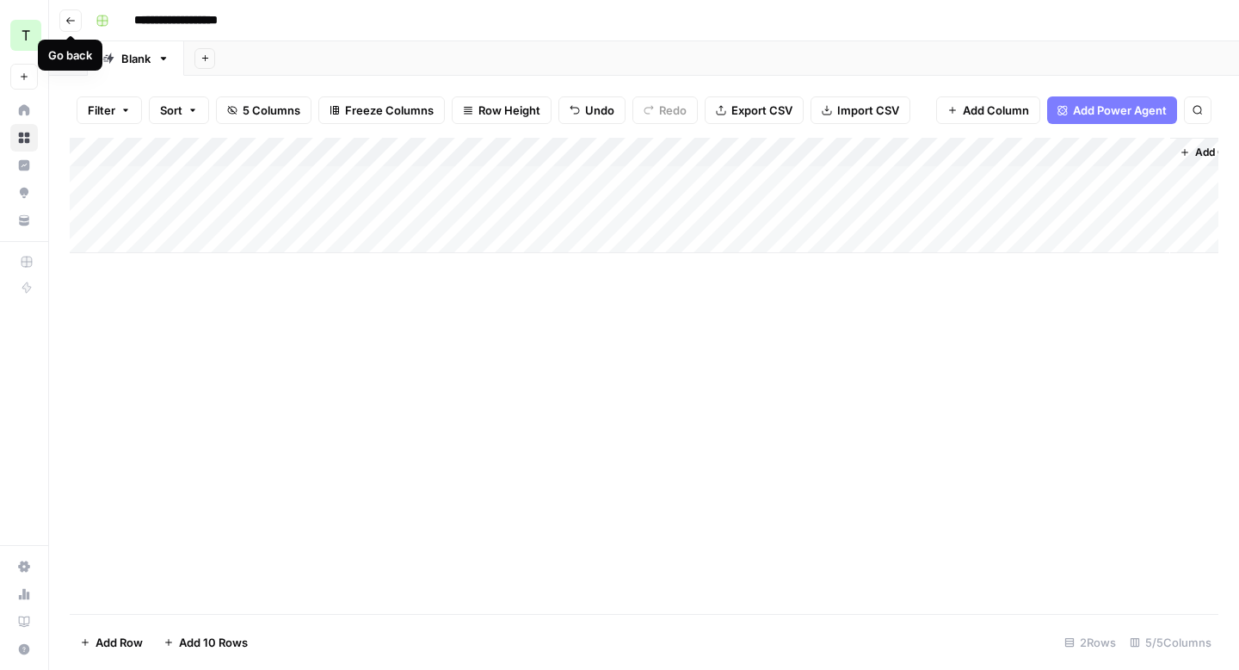
click at [67, 20] on icon "button" at bounding box center [70, 20] width 9 height 7
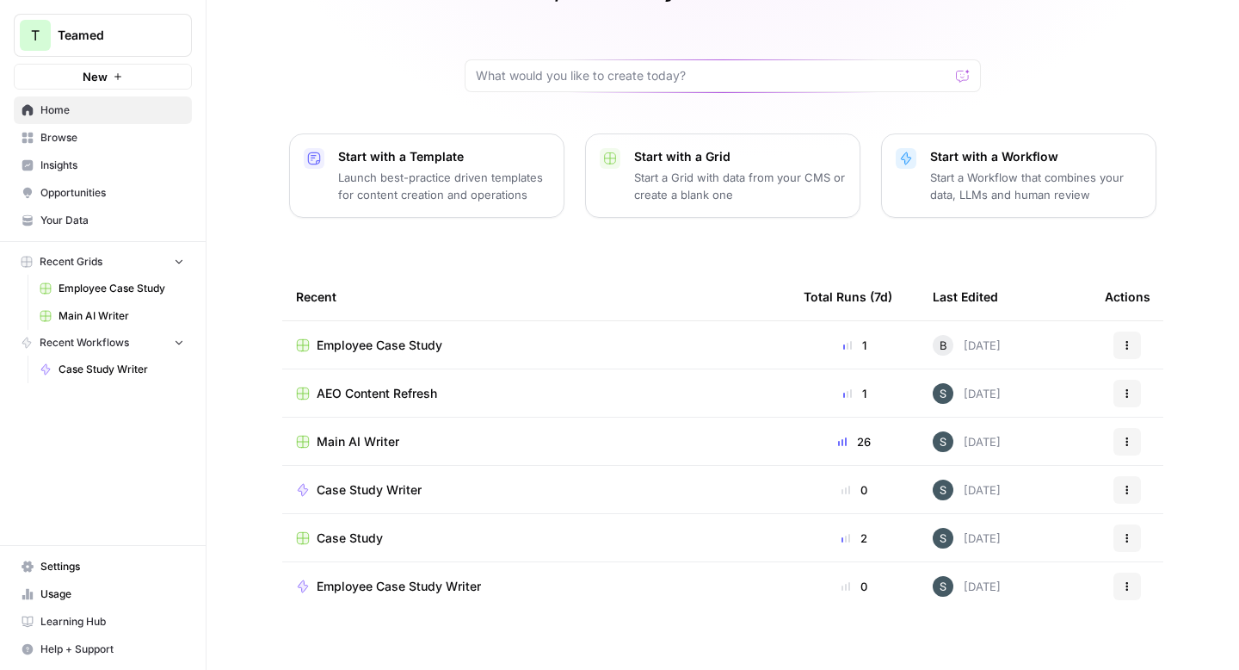
scroll to position [108, 0]
click at [1122, 341] on icon "button" at bounding box center [1127, 343] width 10 height 10
click at [1054, 256] on div "Bells, let's start your next content workflow Start with a Template Launch best…" at bounding box center [723, 288] width 1033 height 792
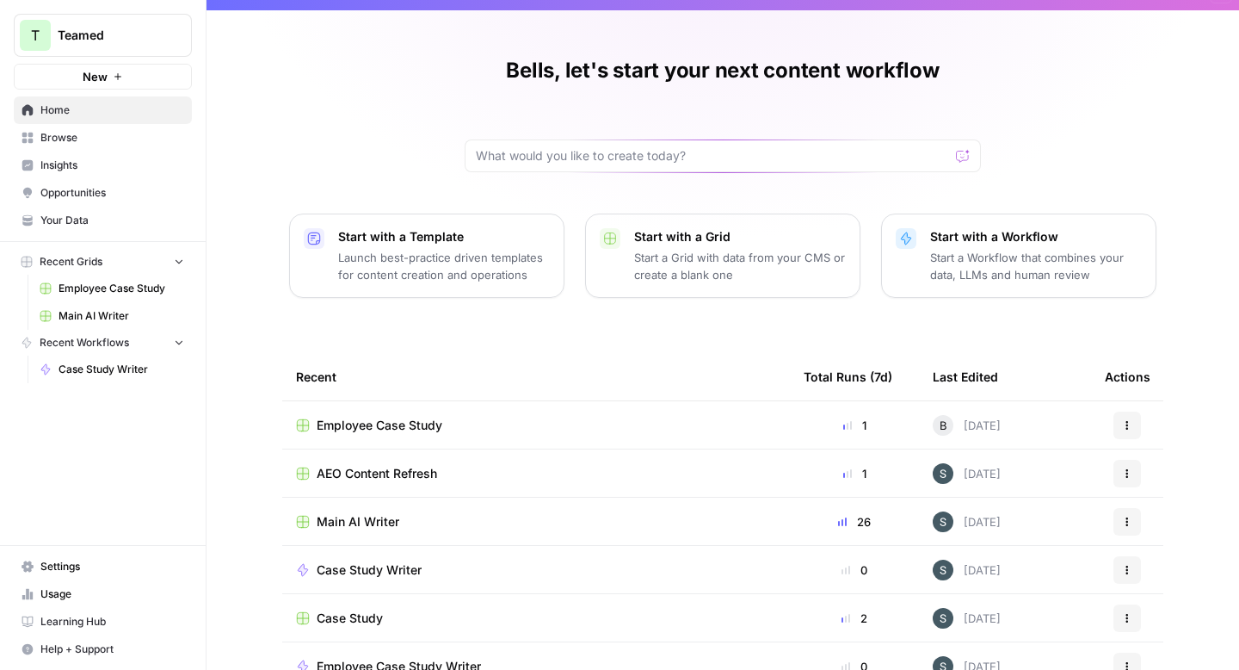
scroll to position [0, 0]
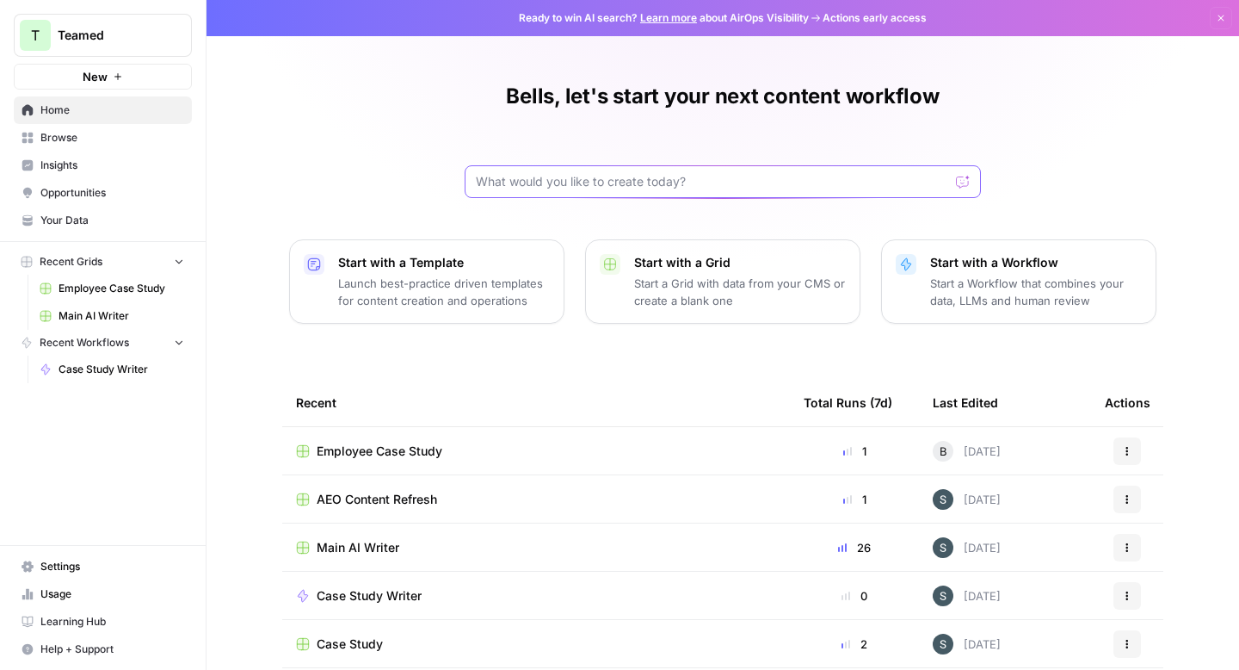
click at [938, 176] on input "text" at bounding box center [712, 181] width 473 height 17
click at [1074, 164] on div "Bells, let's start your next content workflow Start with a Template Launch best…" at bounding box center [723, 396] width 1033 height 792
click at [423, 445] on span "Employee Case Study" at bounding box center [380, 450] width 126 height 17
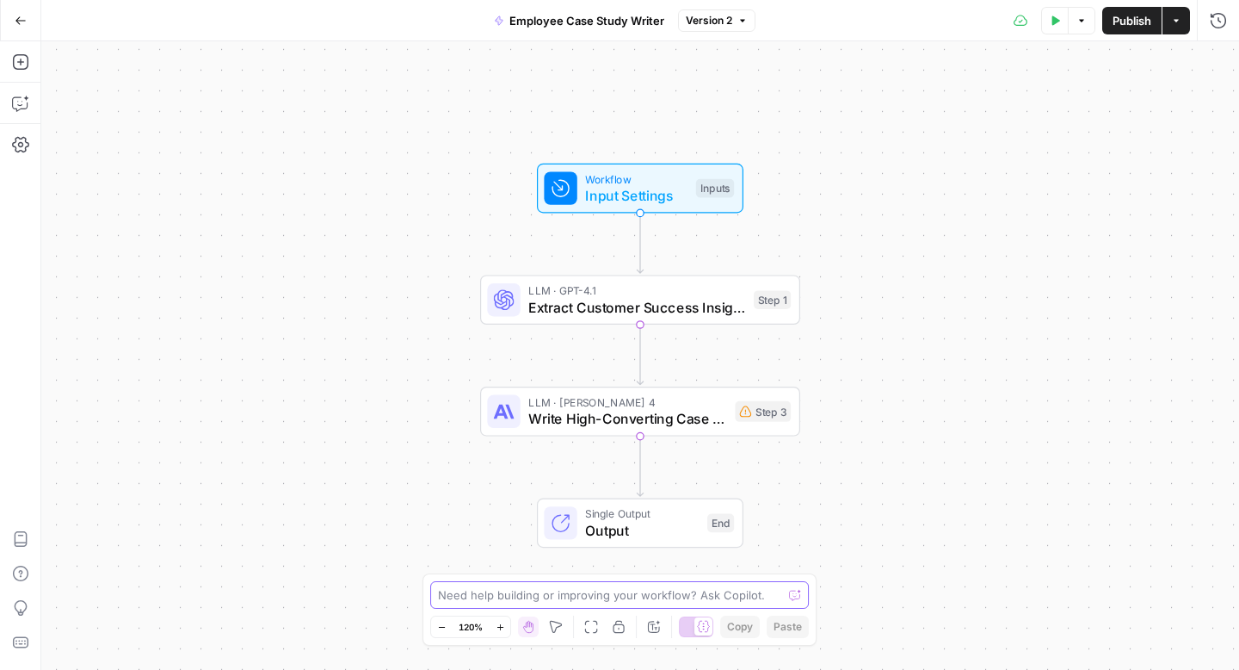
click at [658, 596] on textarea at bounding box center [610, 594] width 344 height 17
paste textarea "please can you remove Marios surname and remove all of the dashs "-""
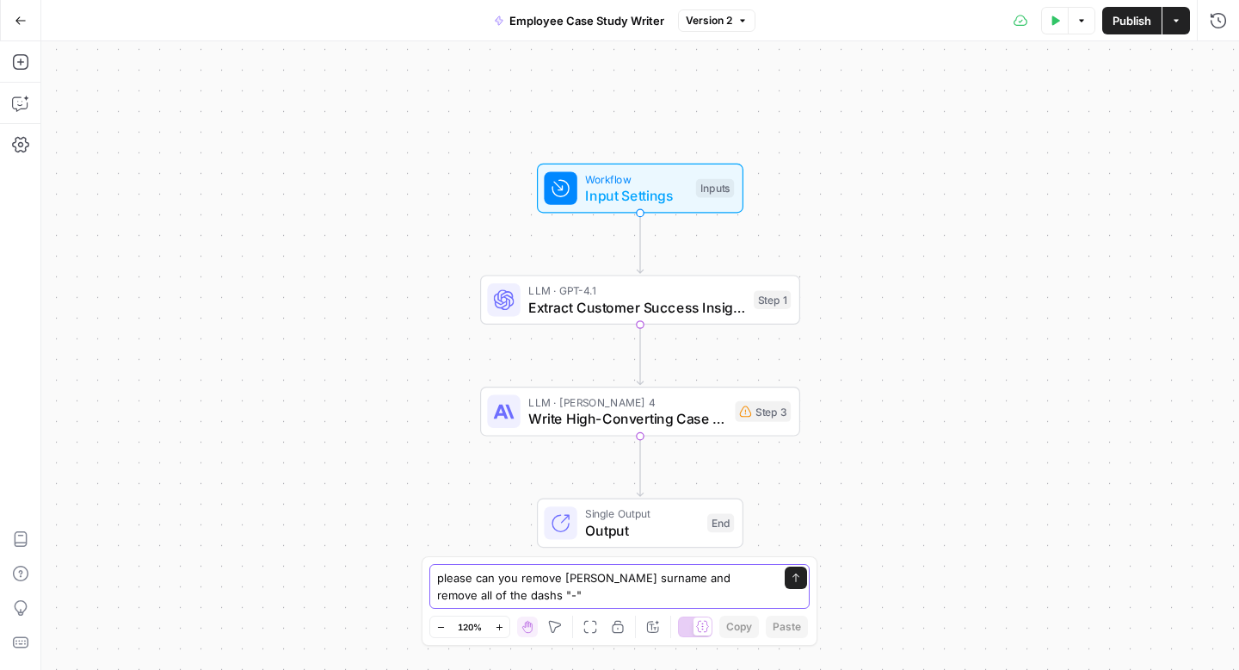
type textarea "please can you remove Marios surname and remove all of the dashs "-""
click at [794, 581] on icon "submit" at bounding box center [796, 577] width 10 height 10
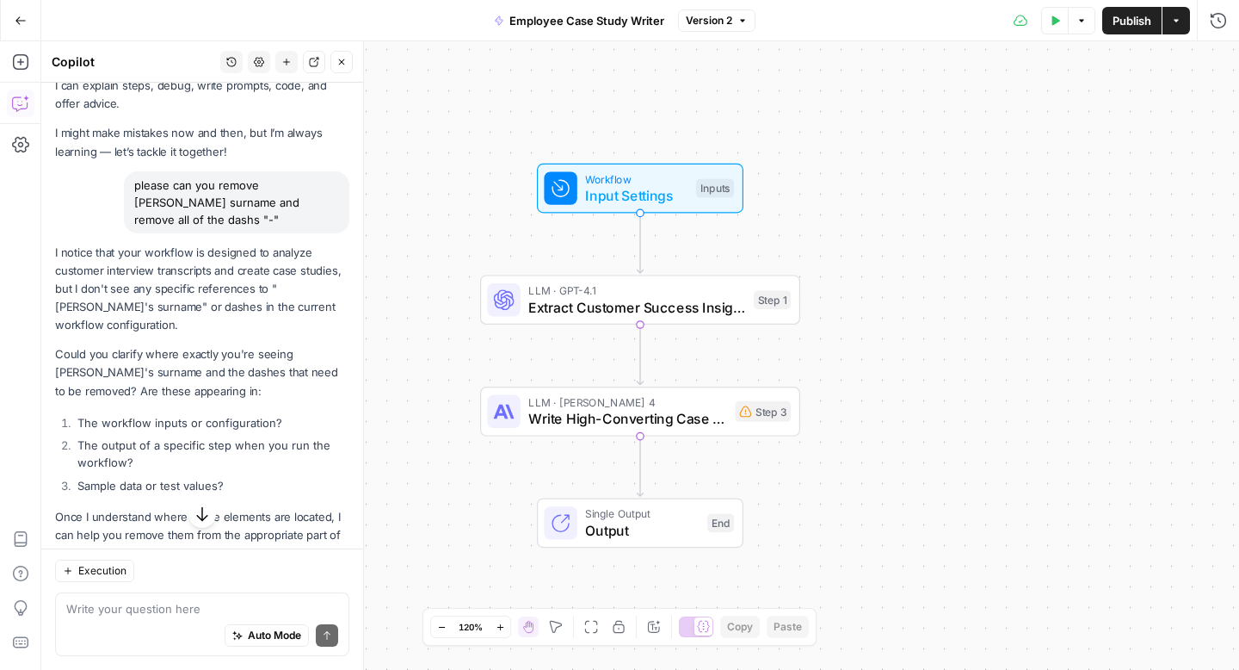
scroll to position [40, 0]
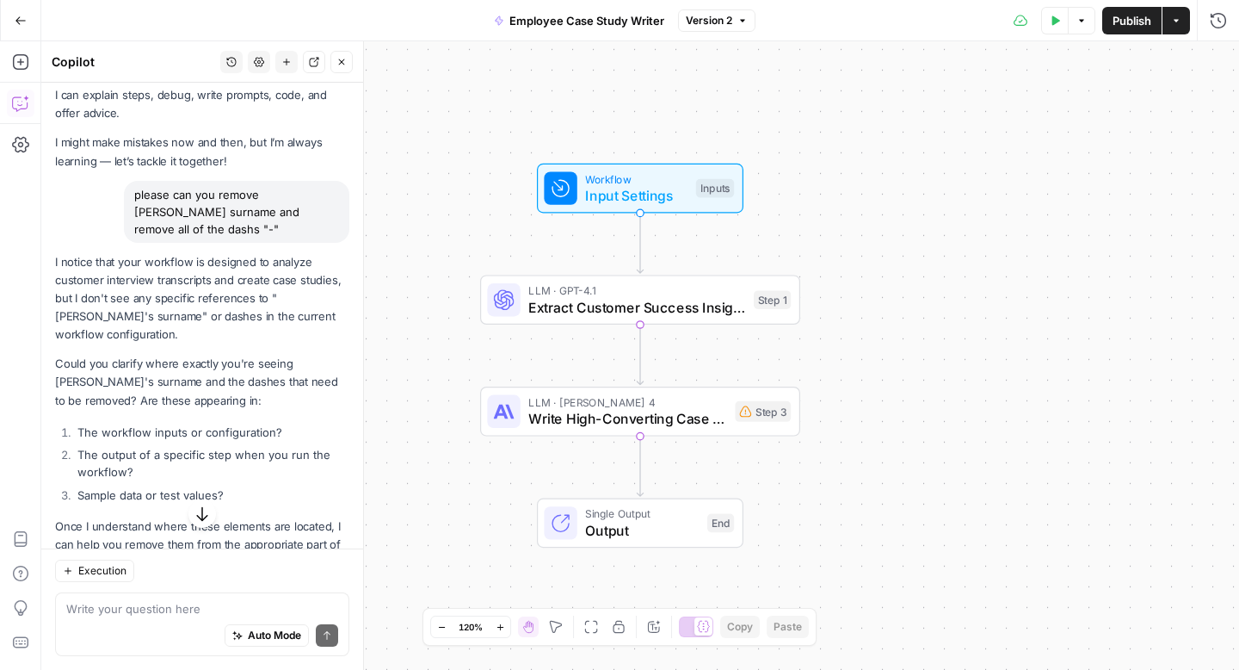
click at [346, 74] on header "Copilot History Settings New chat Detach Close" at bounding box center [202, 61] width 322 height 41
click at [346, 68] on button "Close" at bounding box center [341, 62] width 22 height 22
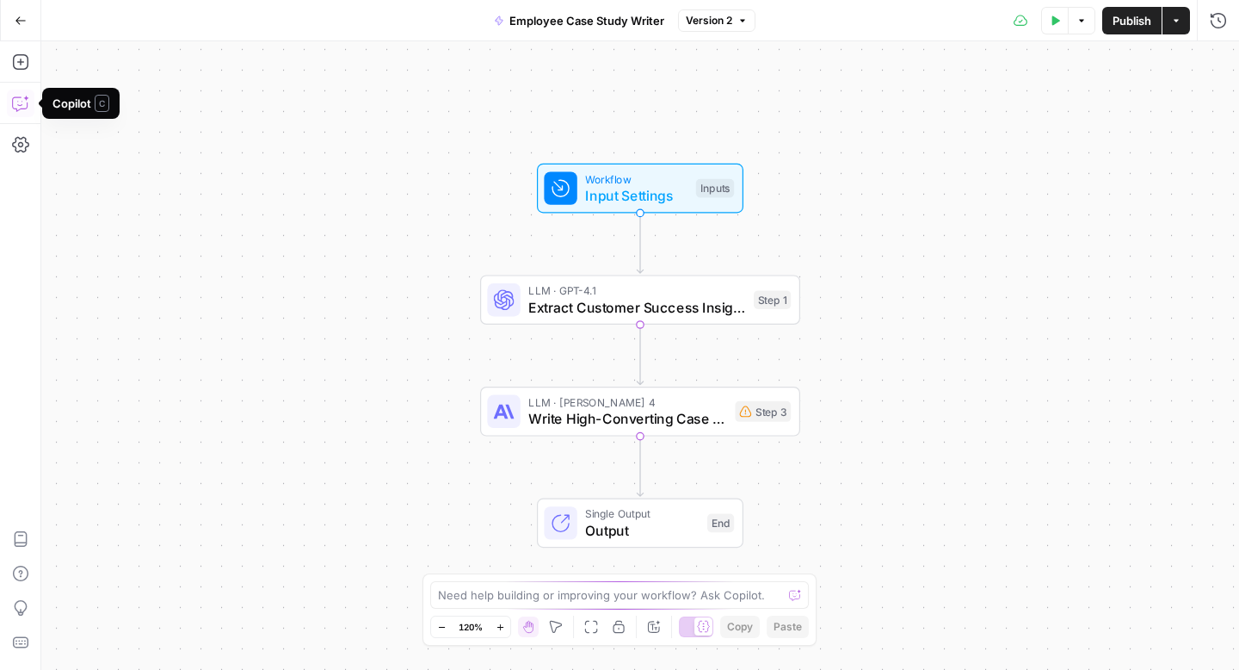
click at [27, 96] on icon "button" at bounding box center [20, 103] width 17 height 17
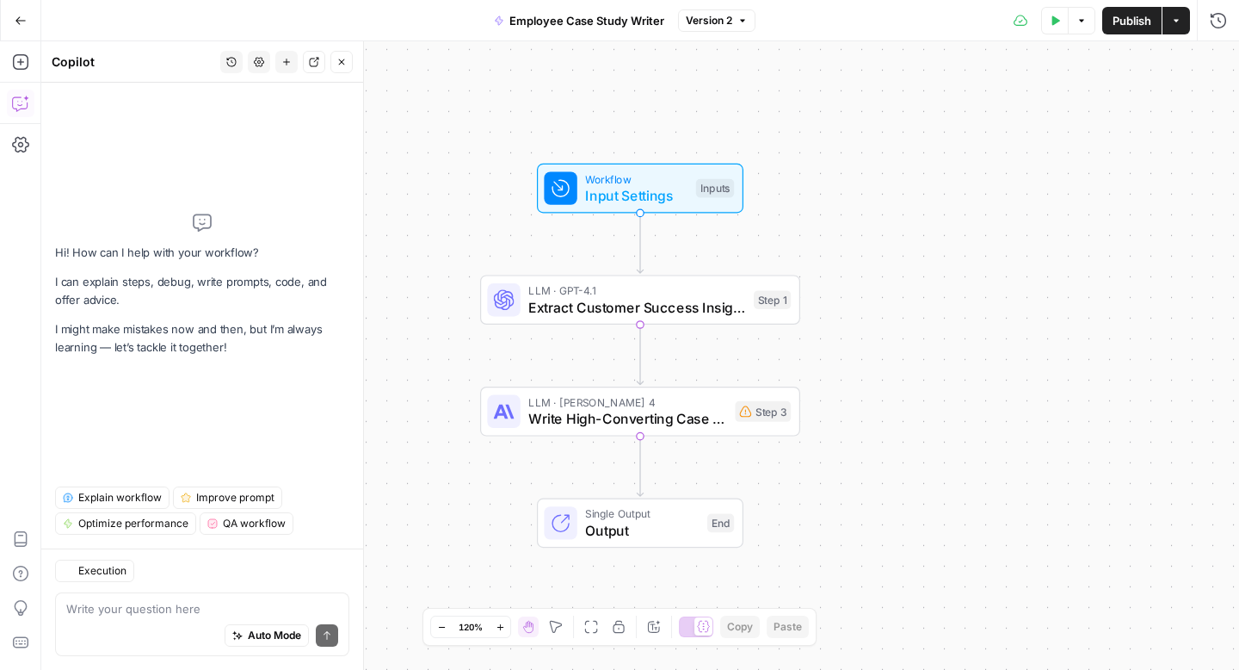
click at [190, 608] on textarea at bounding box center [202, 608] width 272 height 17
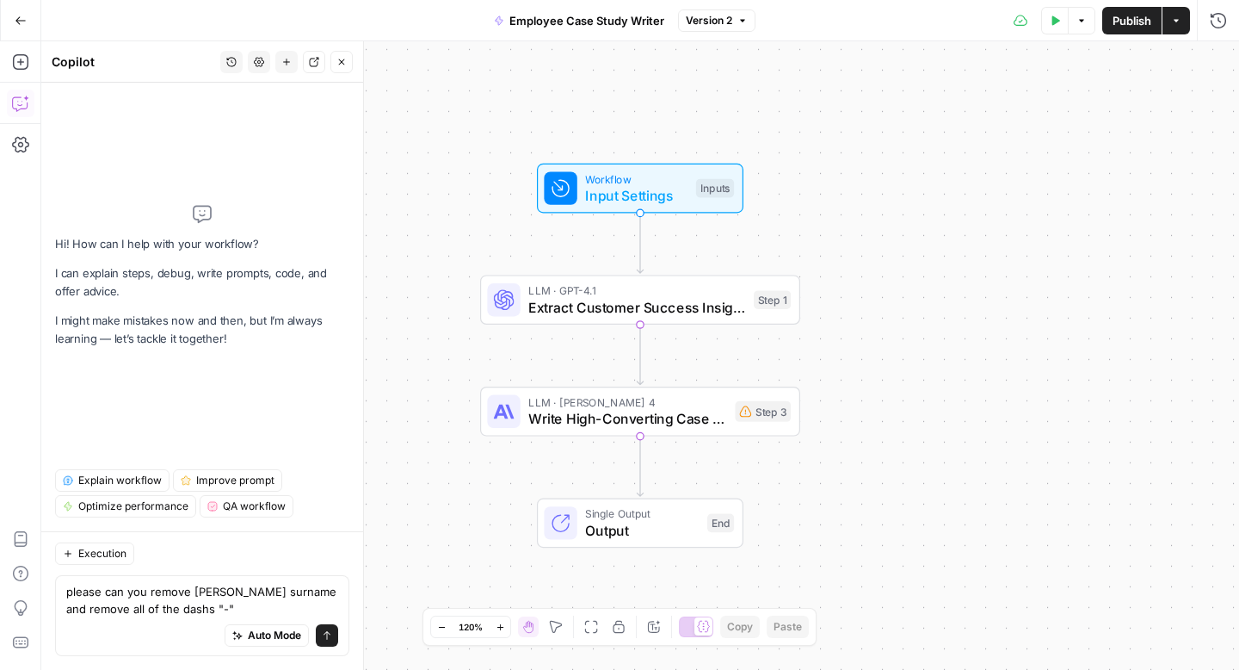
type textarea "please can you remove Marios surname and remove all of the dashs "-""
click at [329, 633] on icon "submit" at bounding box center [327, 635] width 7 height 9
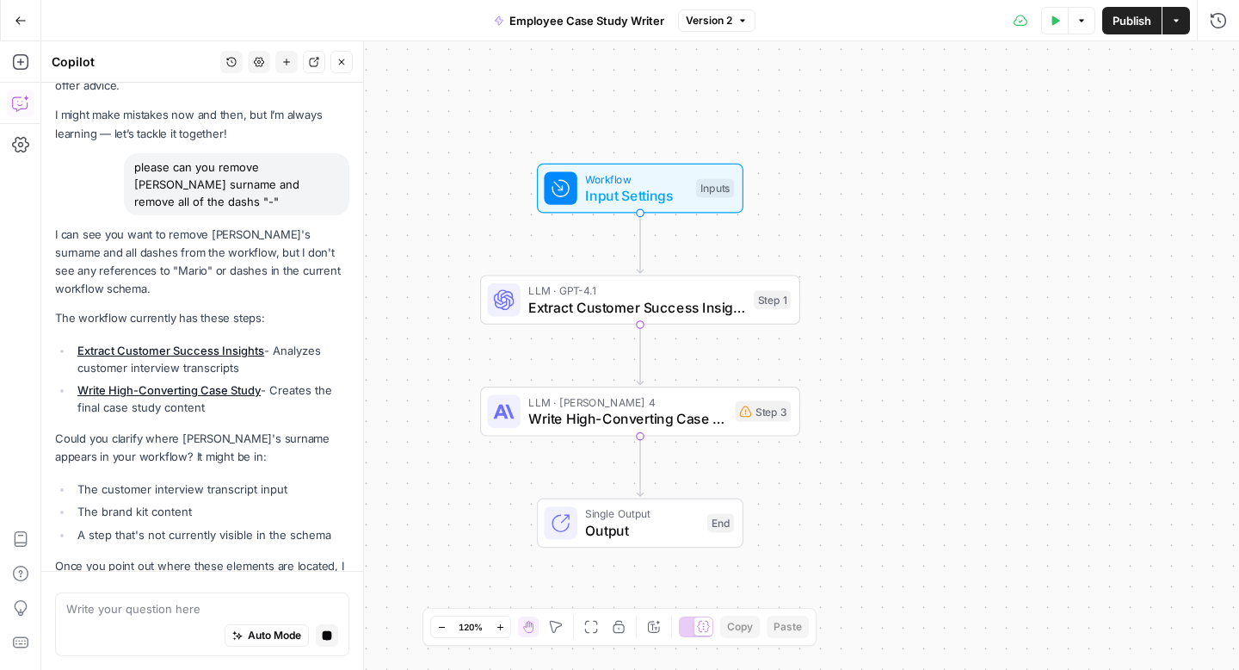
scroll to position [66, 0]
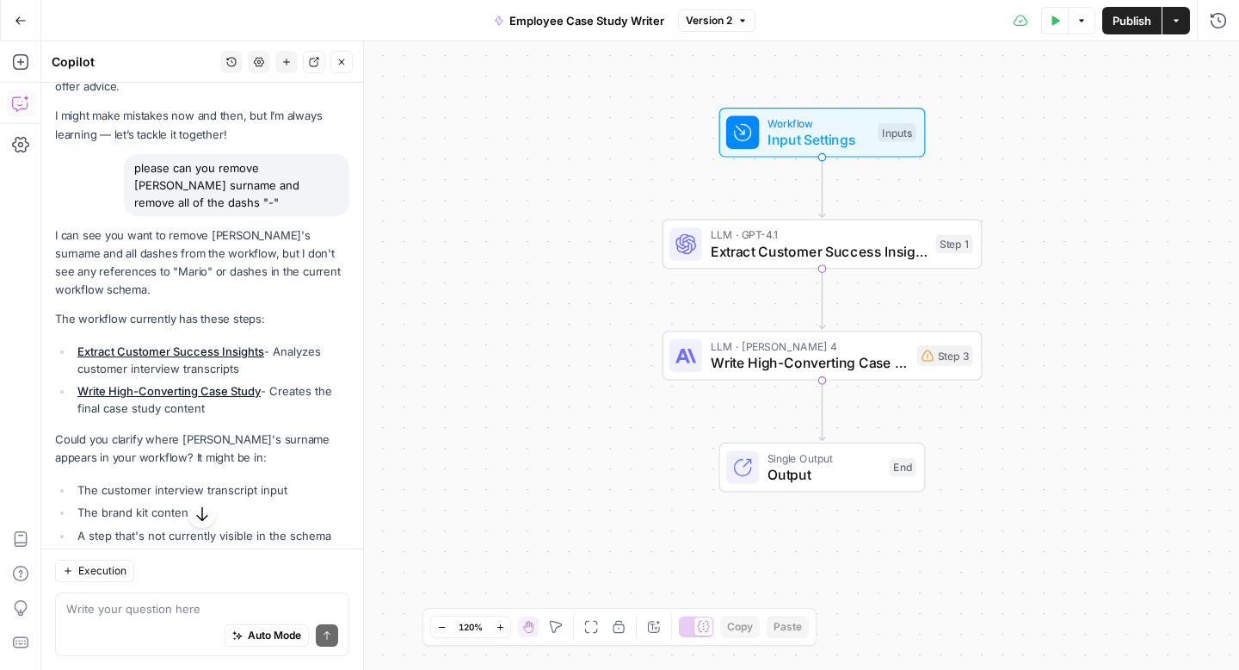
drag, startPoint x: 157, startPoint y: 199, endPoint x: 131, endPoint y: 171, distance: 37.8
click at [131, 171] on div "please can you remove Marios surname and remove all of the dashs "-"" at bounding box center [236, 185] width 225 height 62
copy div "please can you remove Marios surname and remove all of the dashs "-""
click at [830, 481] on span "Output" at bounding box center [825, 474] width 114 height 21
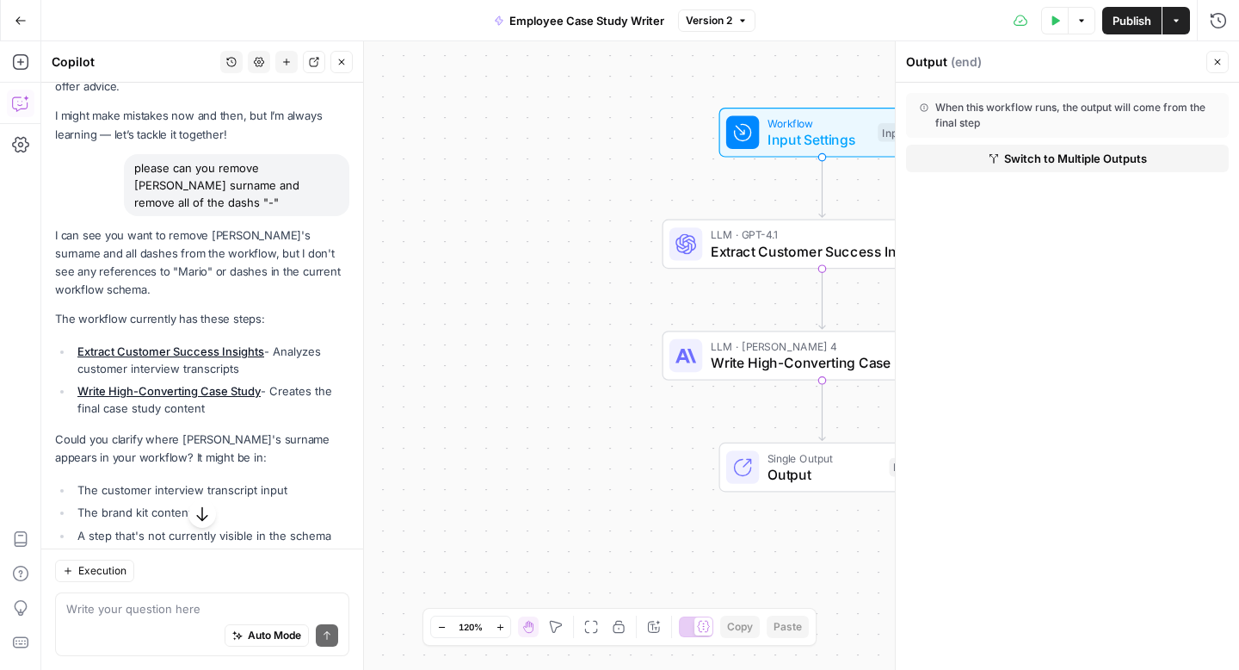
click at [1216, 68] on button "Close" at bounding box center [1218, 62] width 22 height 22
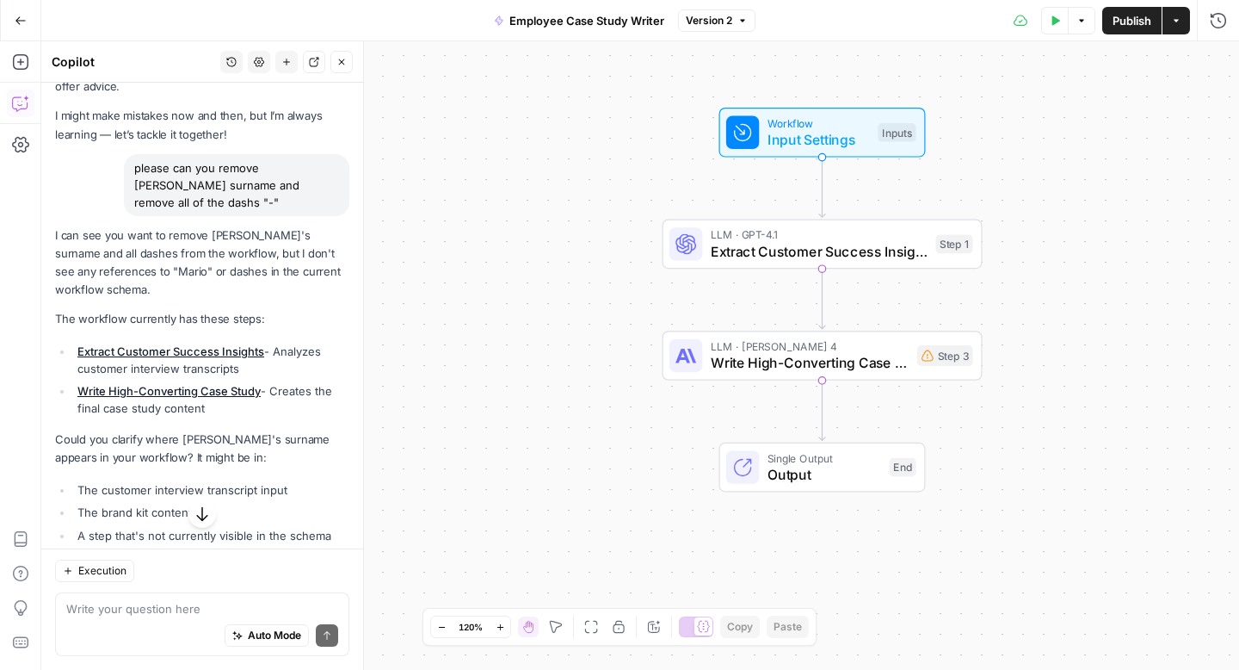
click at [335, 59] on button "Close" at bounding box center [341, 62] width 22 height 22
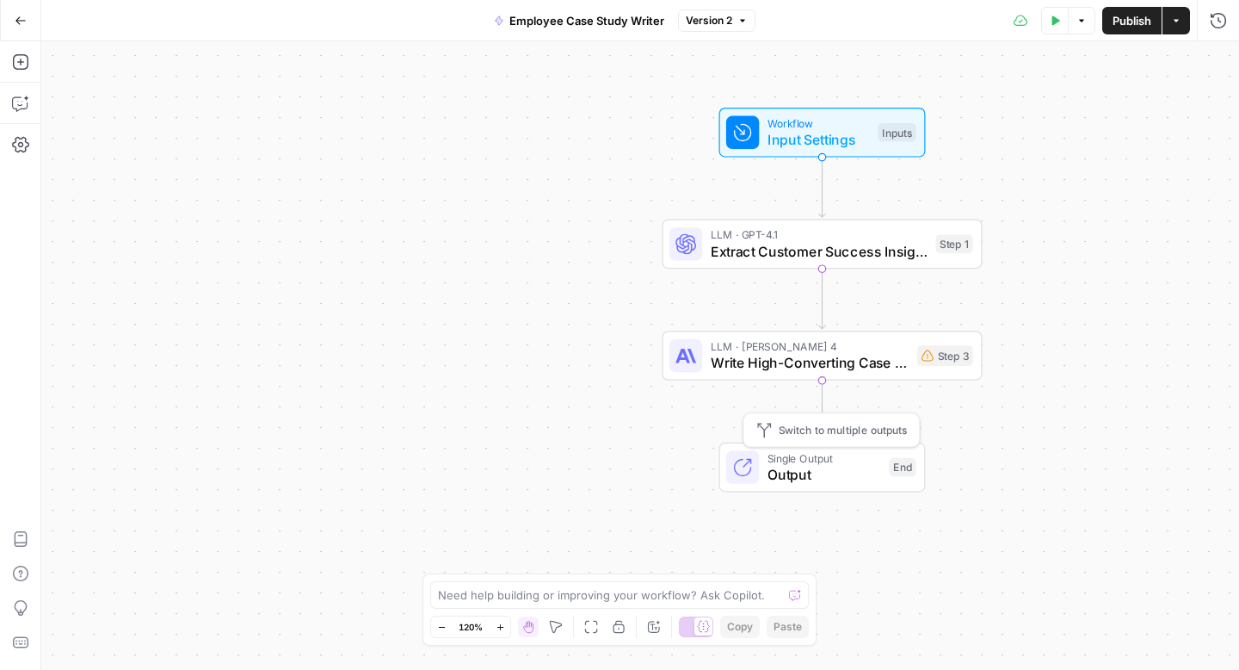
click at [835, 466] on span "Output" at bounding box center [825, 474] width 114 height 21
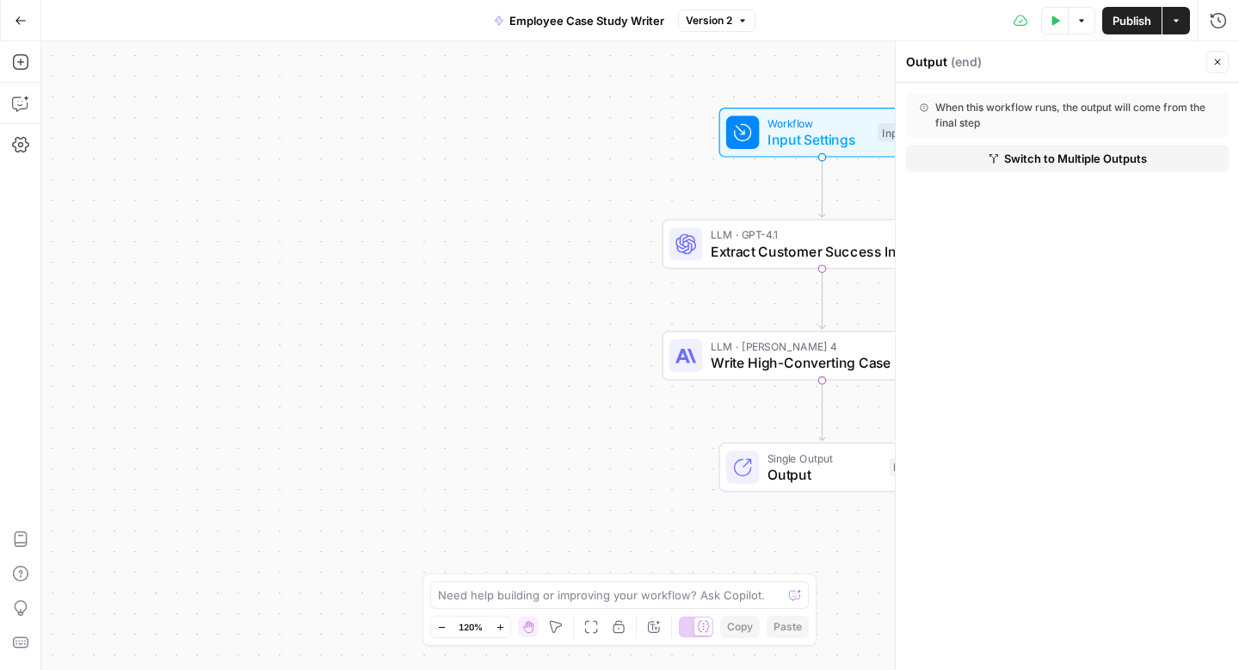
click at [1220, 59] on icon "button" at bounding box center [1218, 62] width 10 height 10
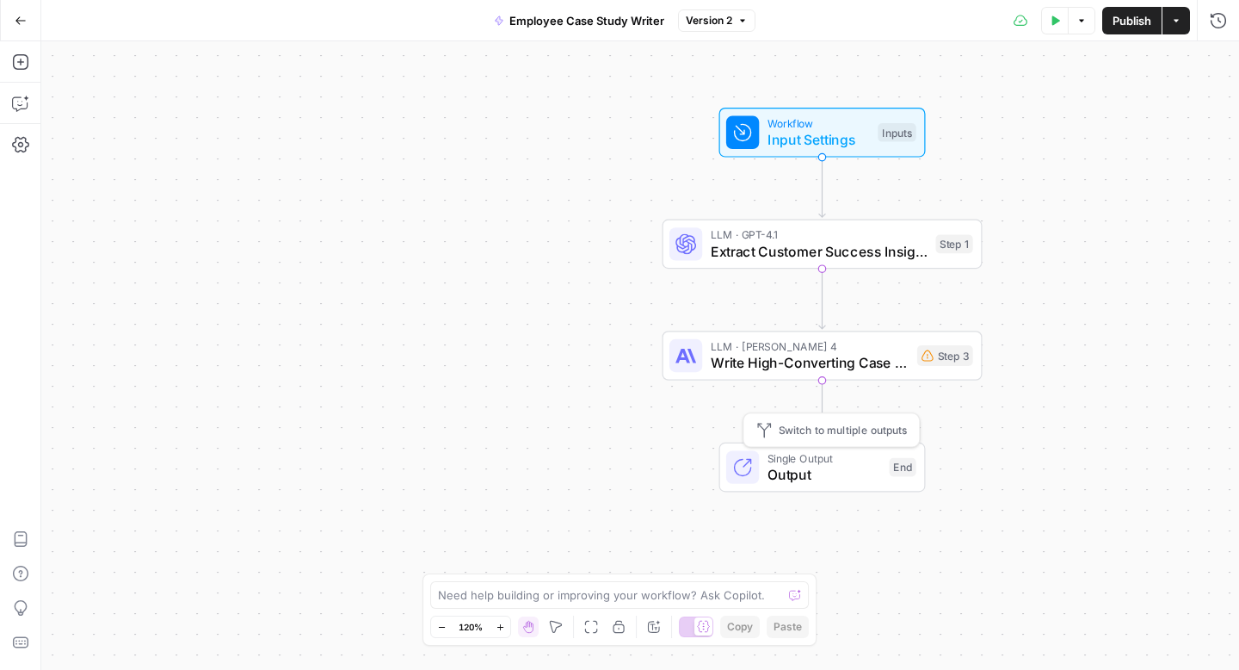
click at [835, 466] on span "Output" at bounding box center [825, 474] width 114 height 21
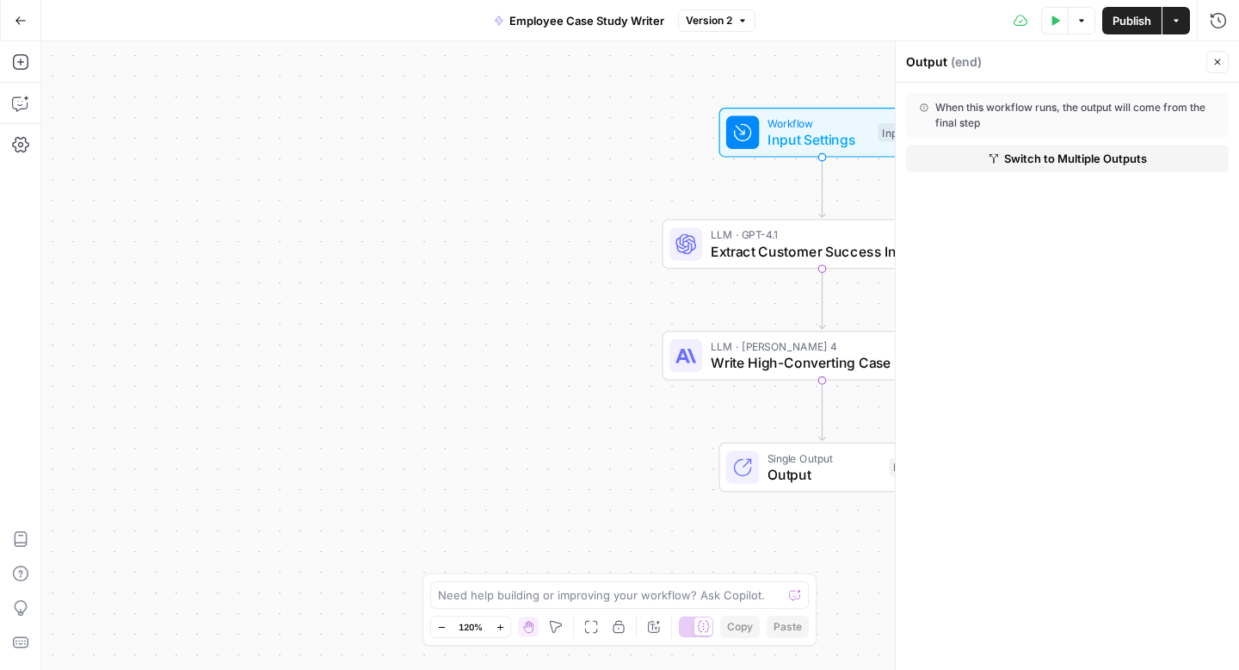
click at [1215, 59] on icon "button" at bounding box center [1218, 62] width 6 height 6
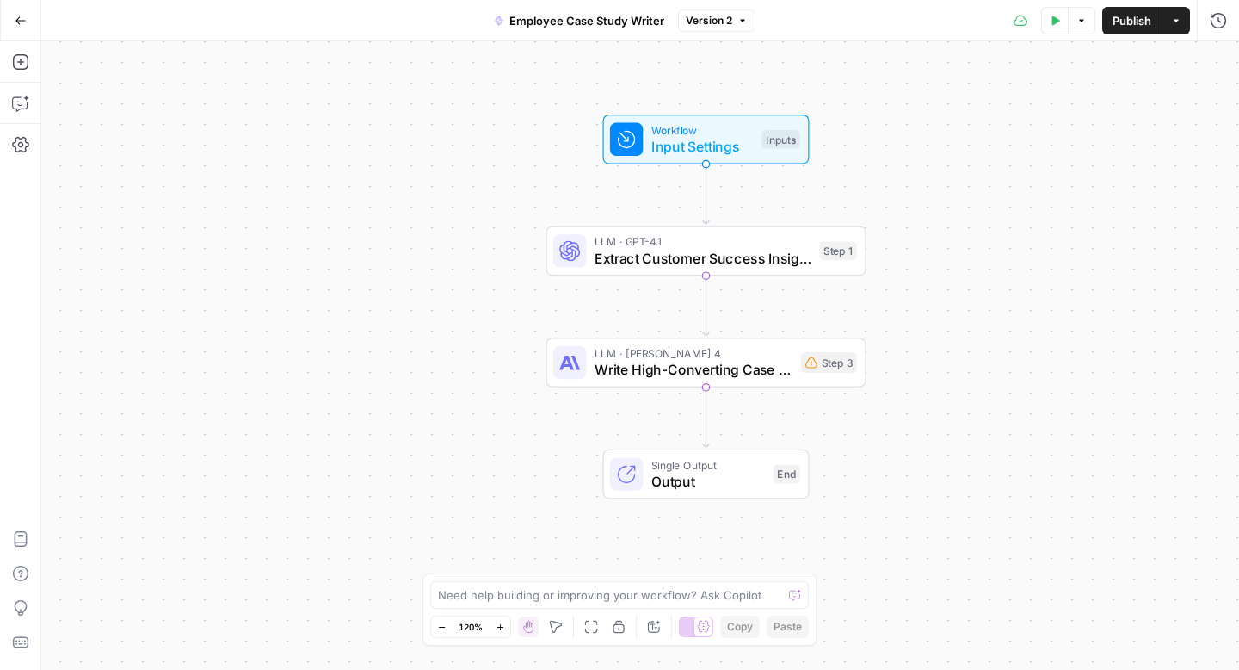
drag, startPoint x: 637, startPoint y: 148, endPoint x: 521, endPoint y: 155, distance: 116.4
click at [521, 155] on div "Workflow Input Settings Inputs LLM · GPT-4.1 Extract Customer Success Insights …" at bounding box center [640, 355] width 1198 height 628
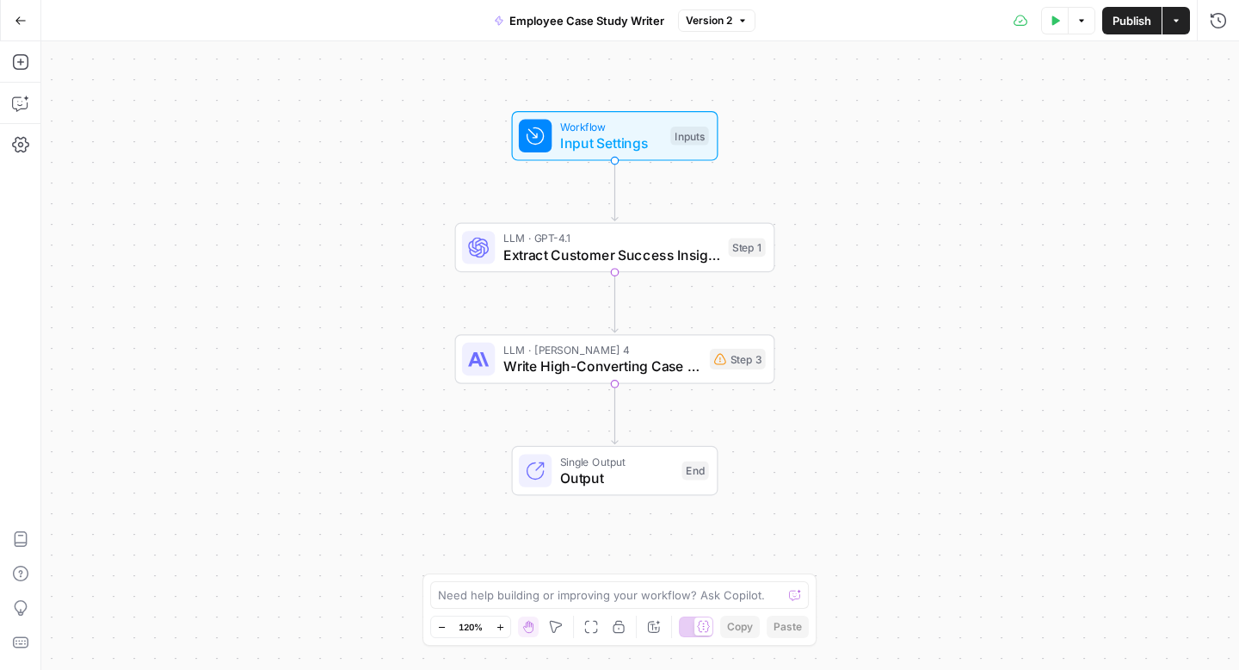
drag, startPoint x: 521, startPoint y: 155, endPoint x: 429, endPoint y: 151, distance: 92.2
click at [429, 151] on div "Workflow Input Settings Inputs LLM · GPT-4.1 Extract Customer Success Insights …" at bounding box center [640, 355] width 1198 height 628
